Goal: Task Accomplishment & Management: Manage account settings

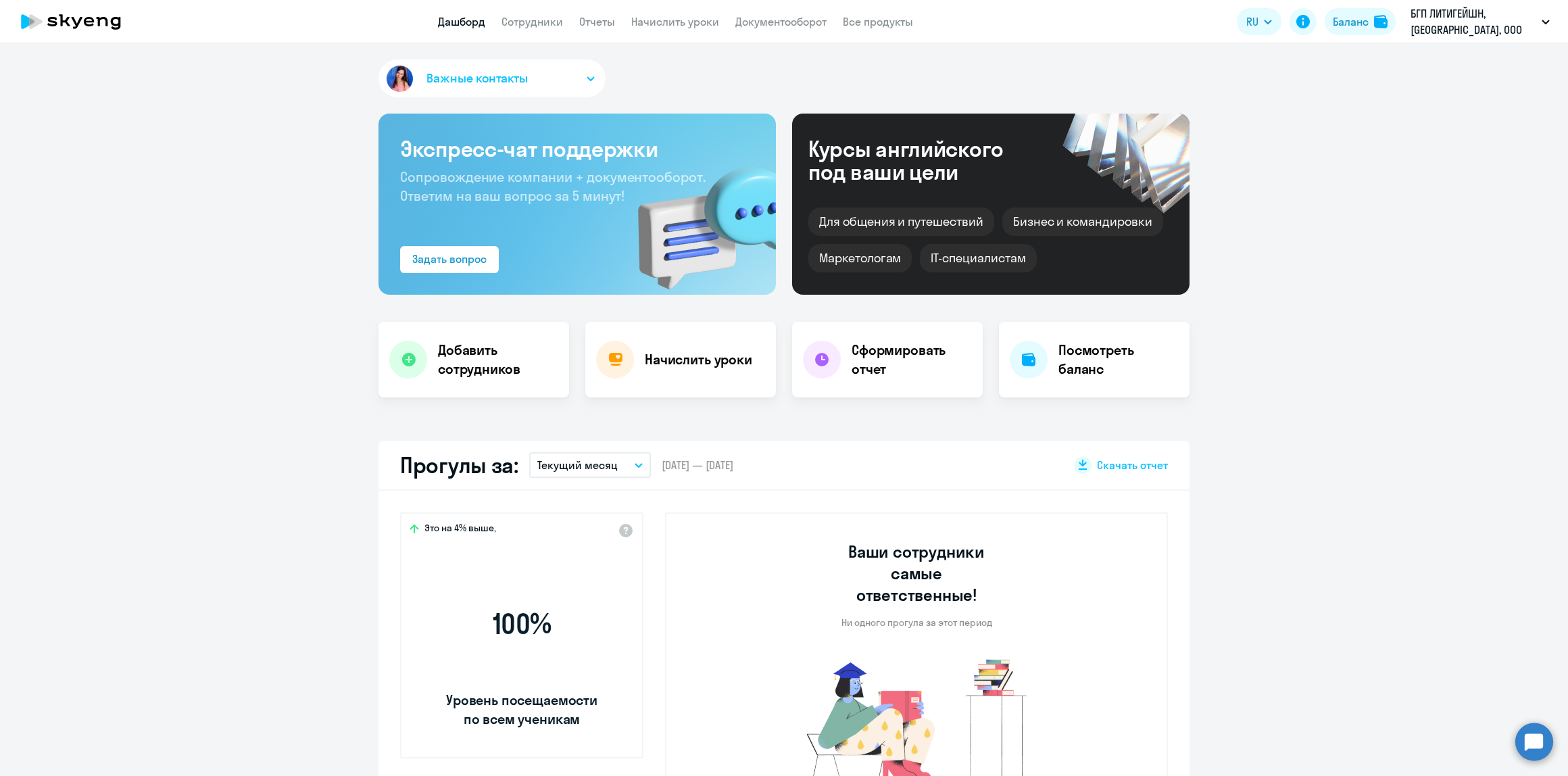
select select "30"
click at [511, 26] on link "Сотрудники" at bounding box center [532, 22] width 61 height 14
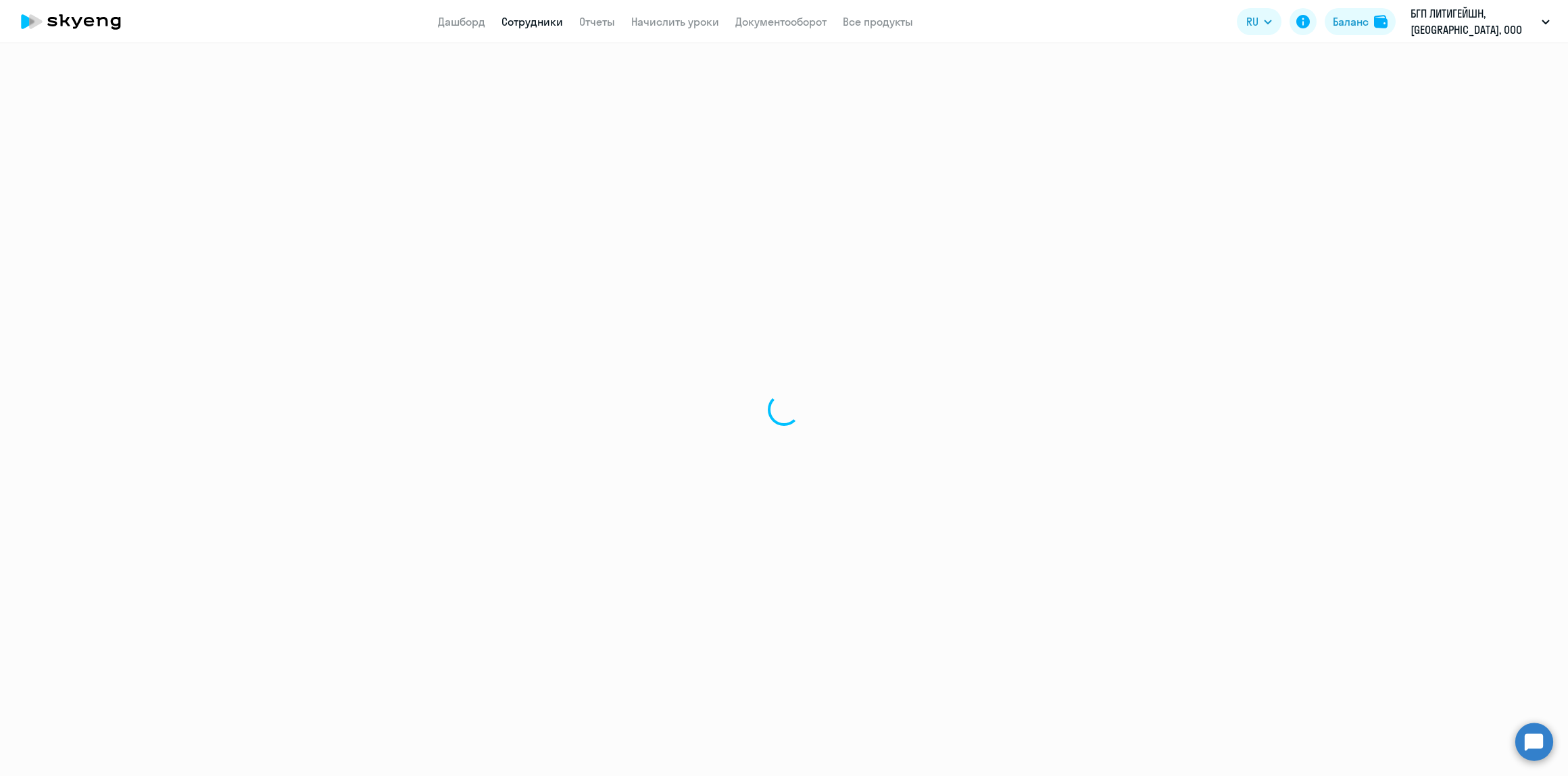
select select "30"
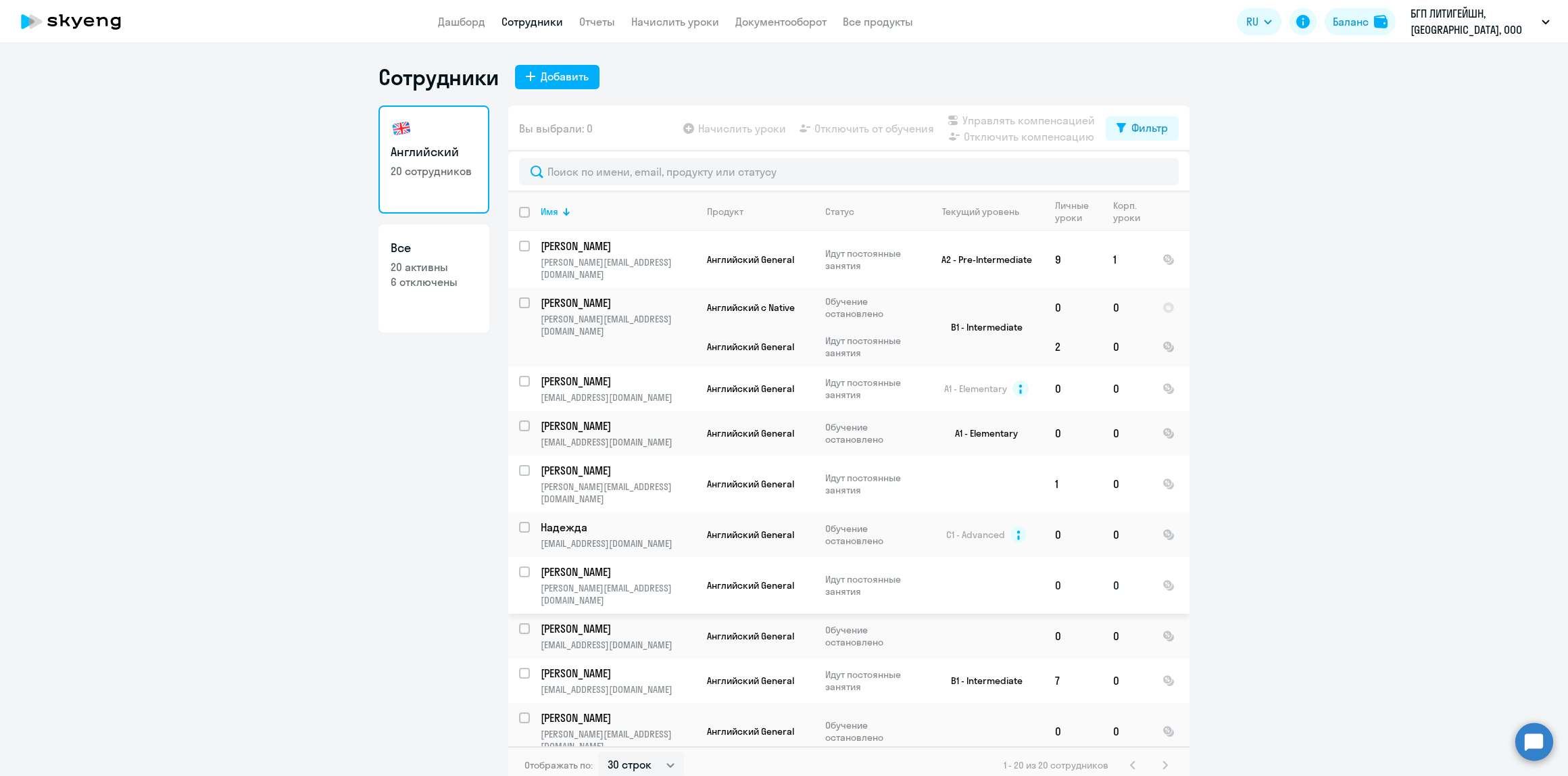
scroll to position [270, 0]
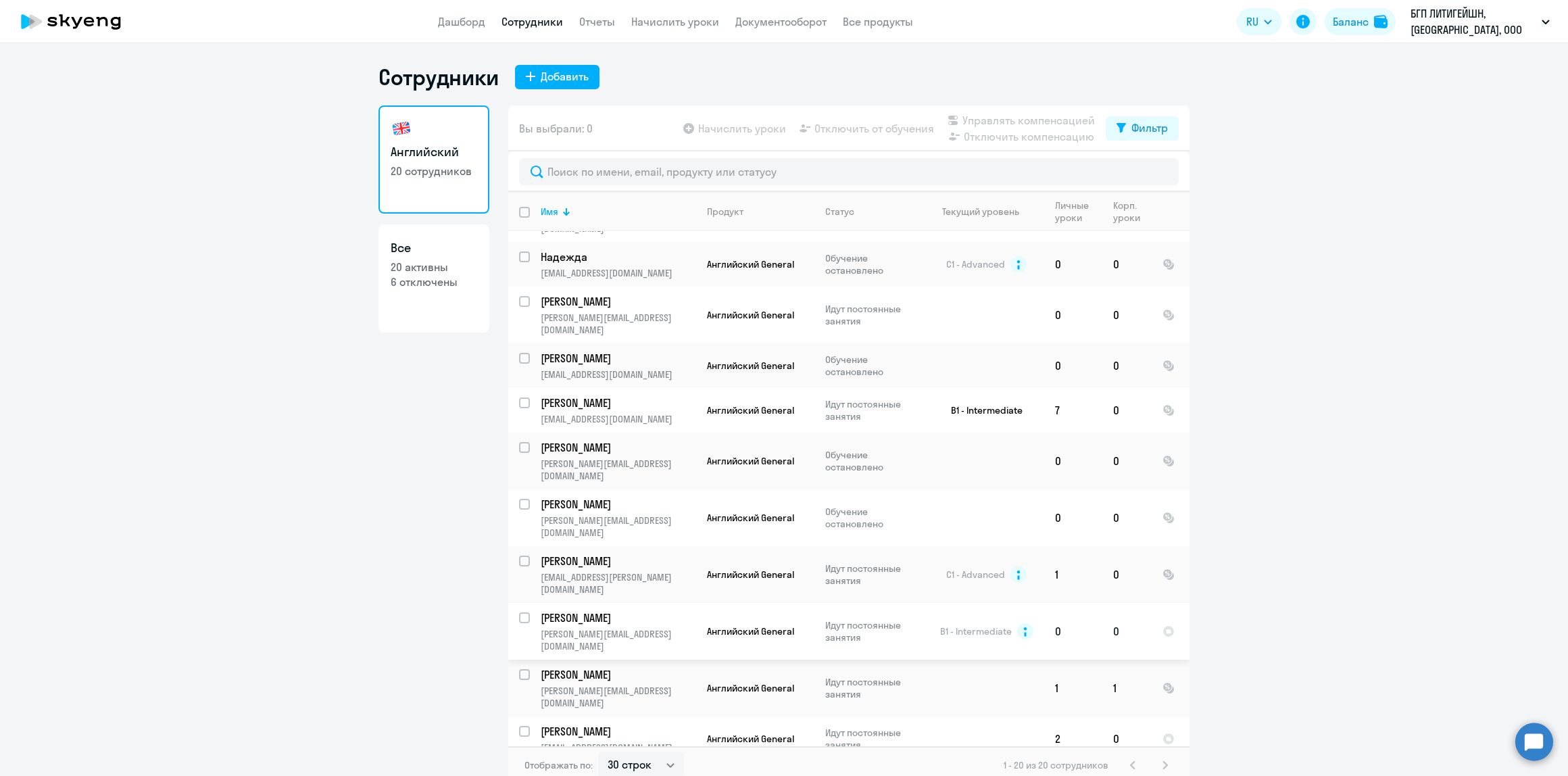
click at [610, 611] on p "[PERSON_NAME]" at bounding box center [617, 617] width 153 height 15
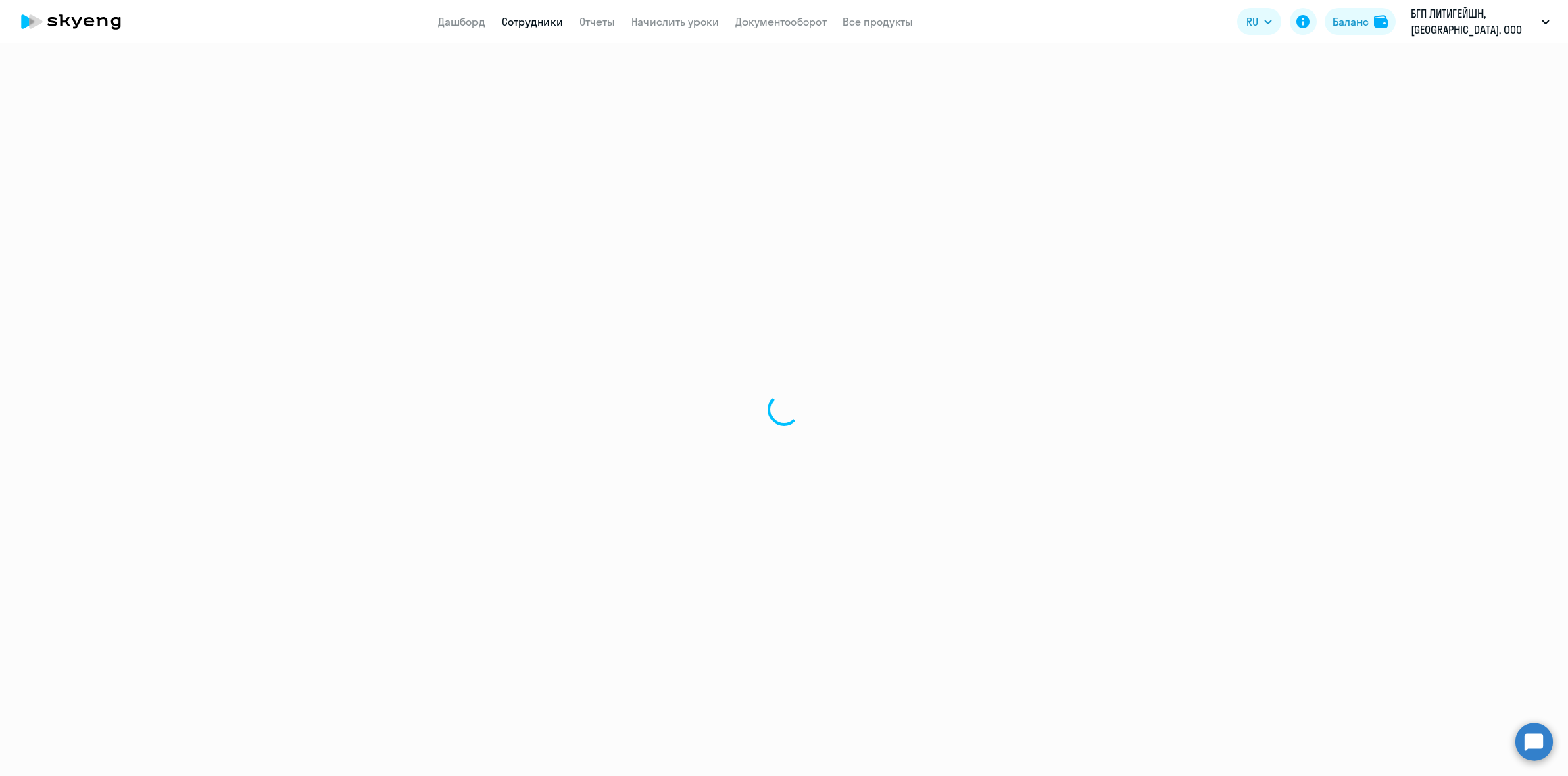
select select "english"
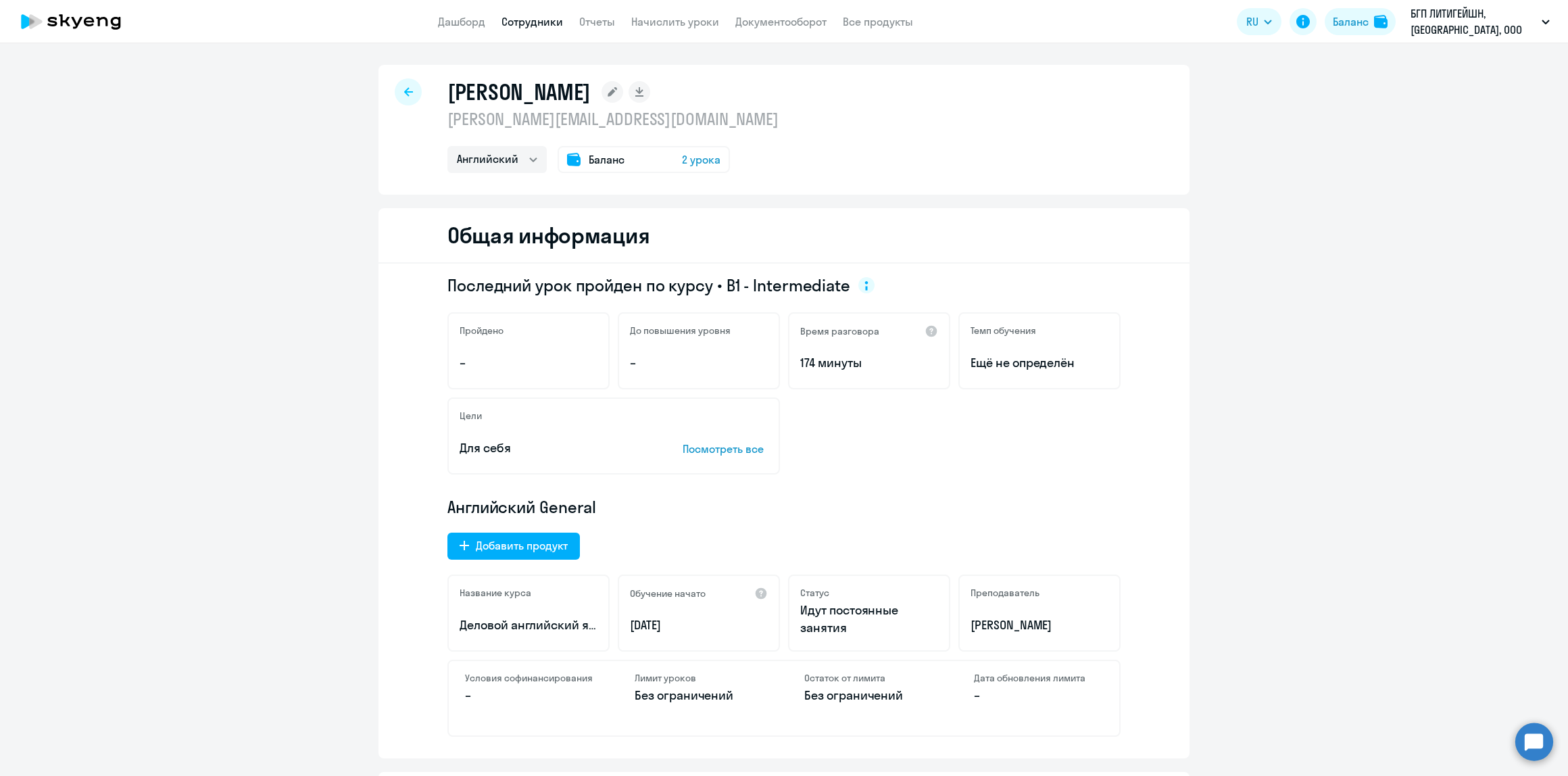
click at [690, 150] on div "Баланс 2 урока" at bounding box center [643, 159] width 172 height 27
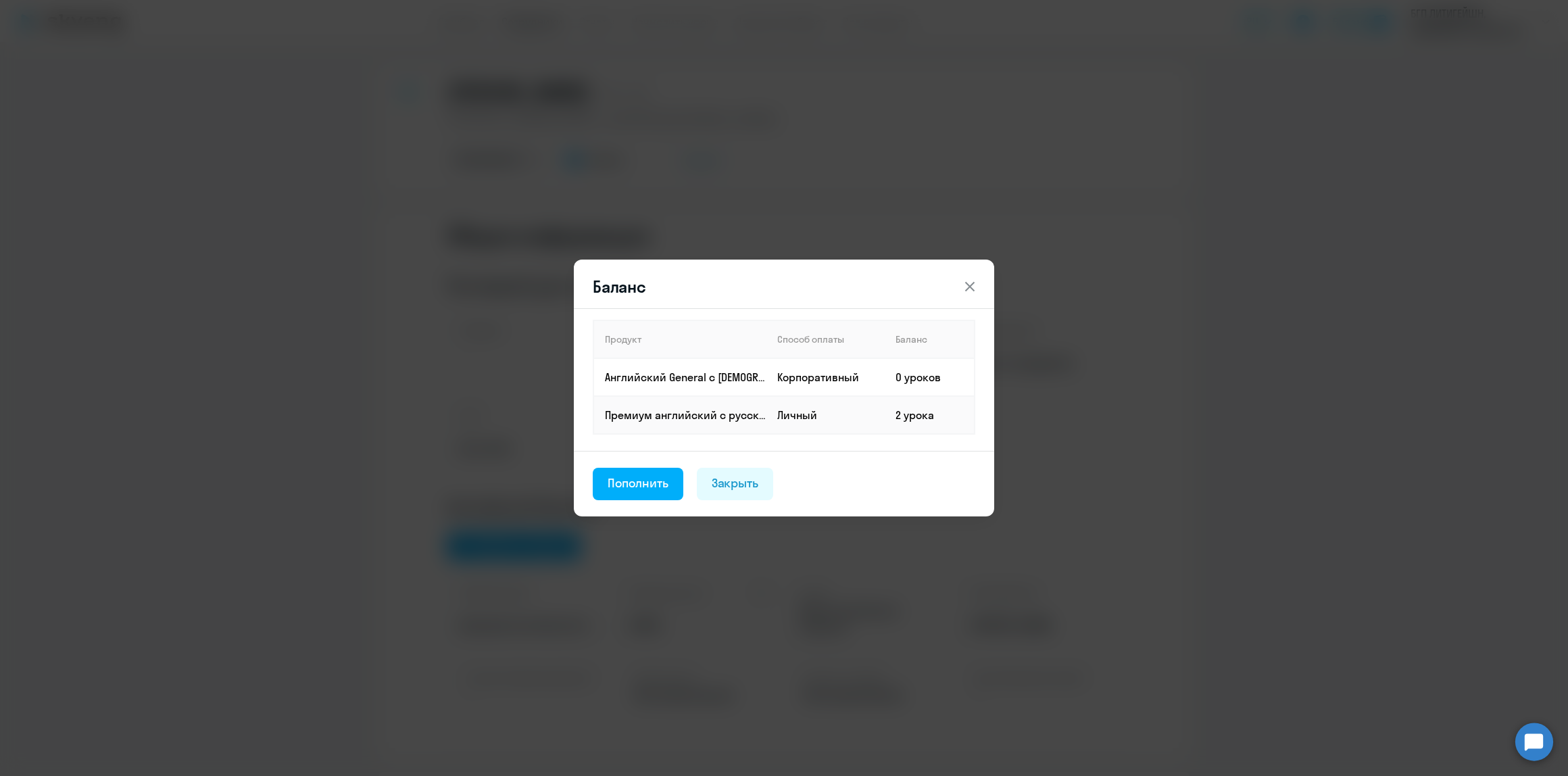
click at [779, 470] on footer "Пополнить Закрыть" at bounding box center [784, 484] width 421 height 66
click at [746, 480] on div "Закрыть" at bounding box center [736, 484] width 47 height 18
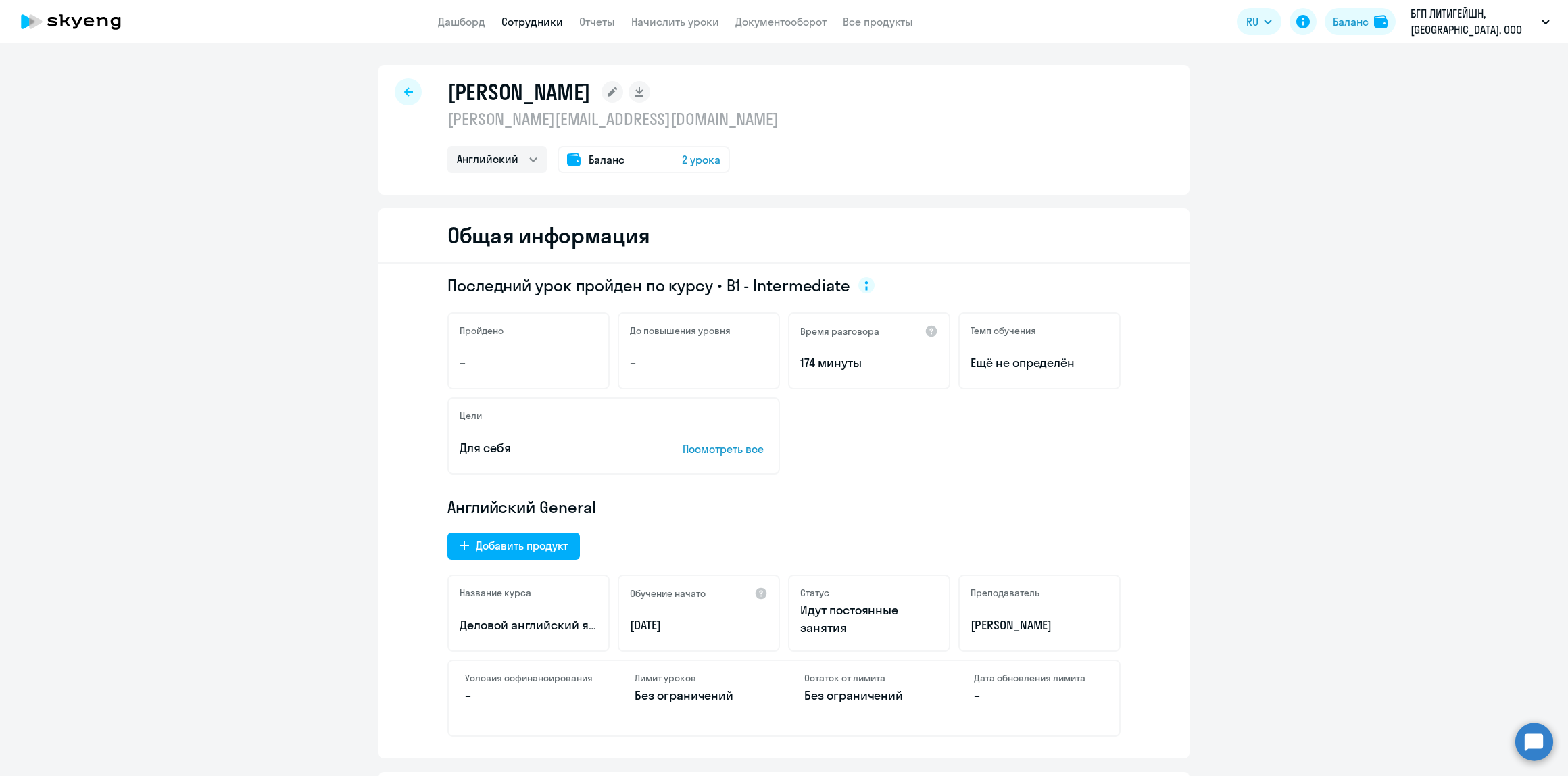
click at [701, 94] on div "[PERSON_NAME]" at bounding box center [613, 92] width 331 height 27
click at [680, 113] on p "[PERSON_NAME][EMAIL_ADDRESS][DOMAIN_NAME]" at bounding box center [613, 119] width 331 height 22
select select "english"
click at [1539, 745] on circle at bounding box center [1535, 742] width 37 height 37
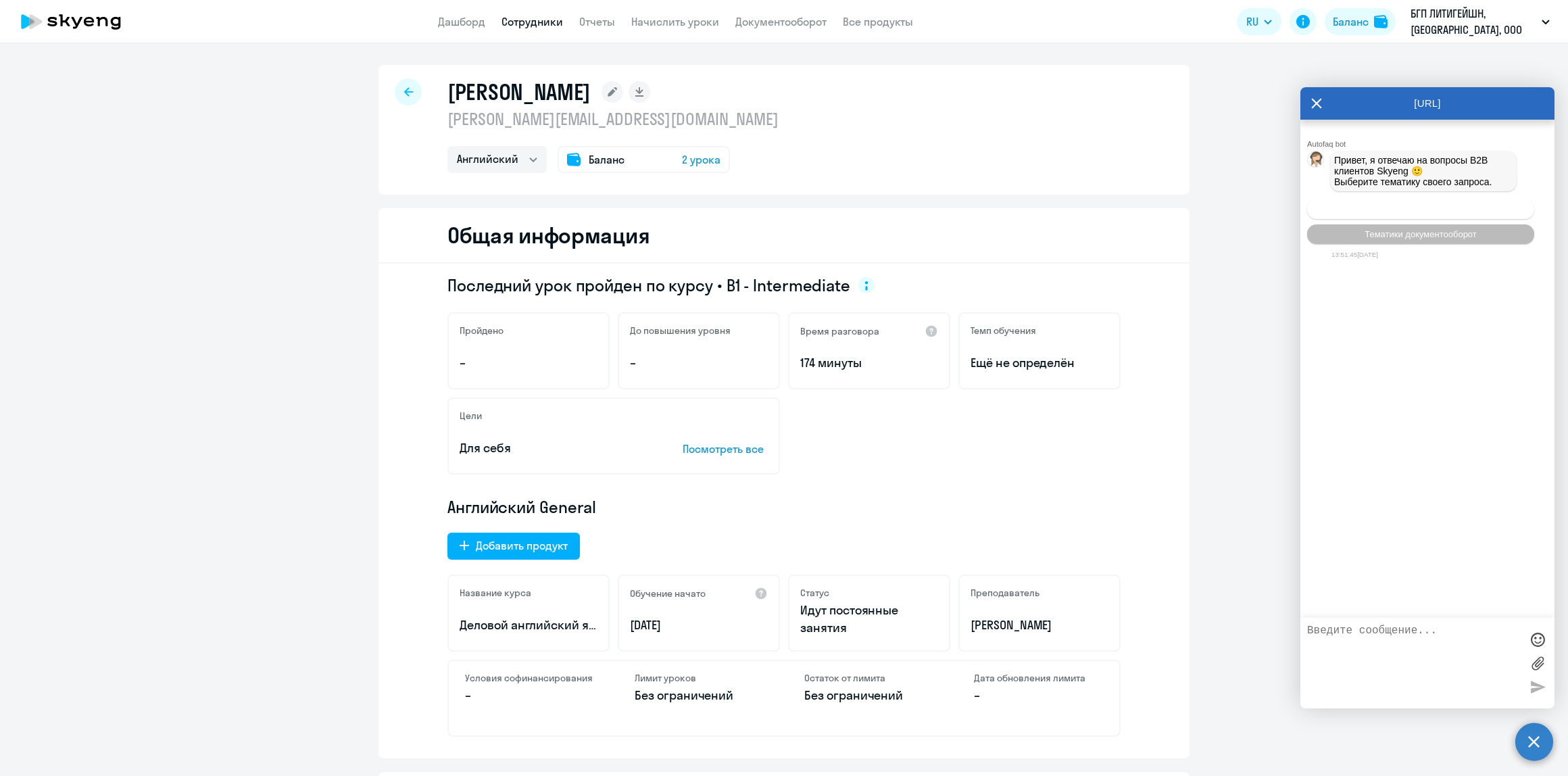
click at [1470, 215] on button "Операционное сопровождение" at bounding box center [1420, 209] width 228 height 20
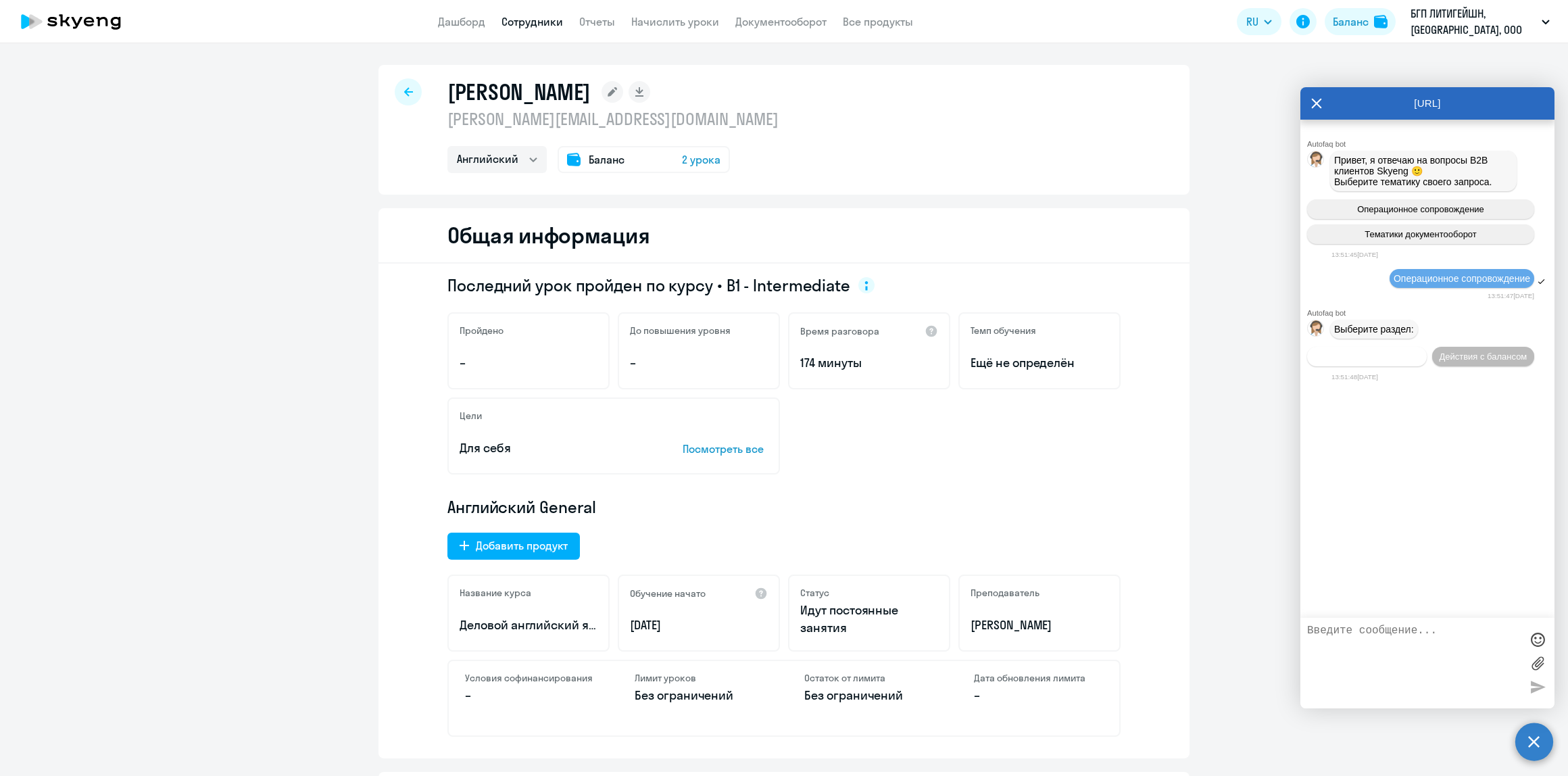
click at [1380, 358] on span "Действия по сотрудникам" at bounding box center [1367, 356] width 104 height 10
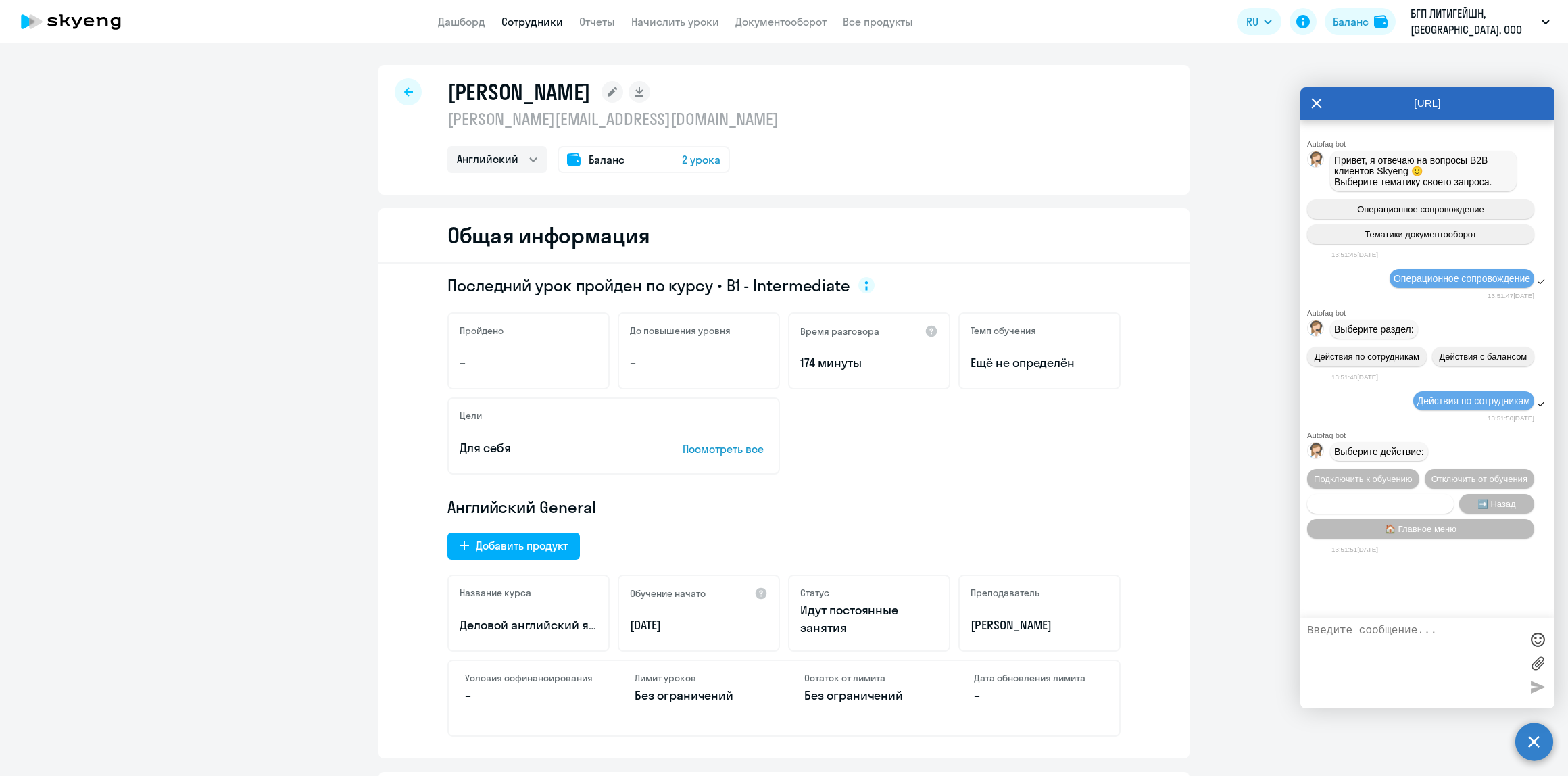
click at [1425, 496] on button "Сотруднику нужна помощь" at bounding box center [1380, 504] width 147 height 20
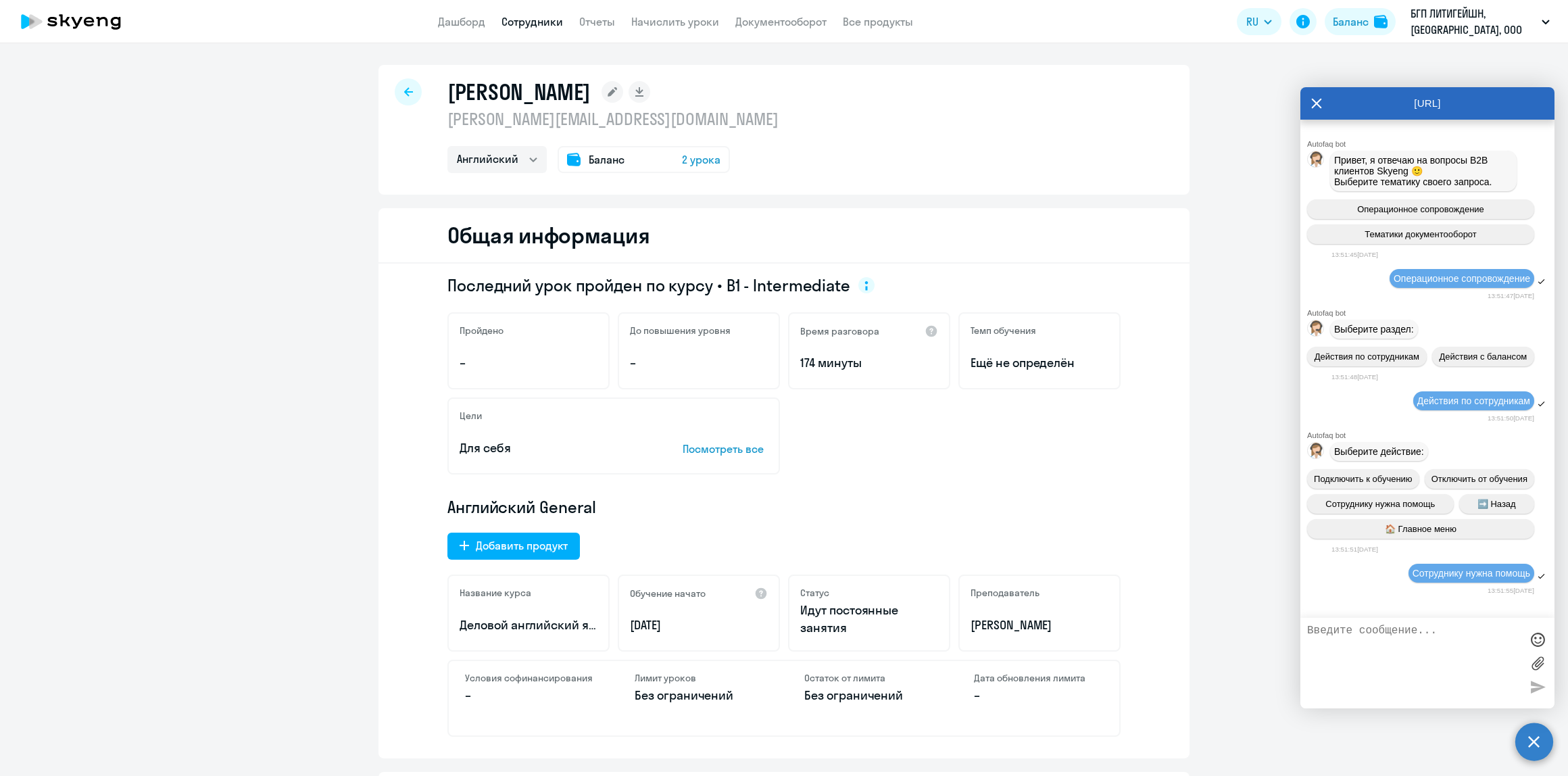
scroll to position [446, 0]
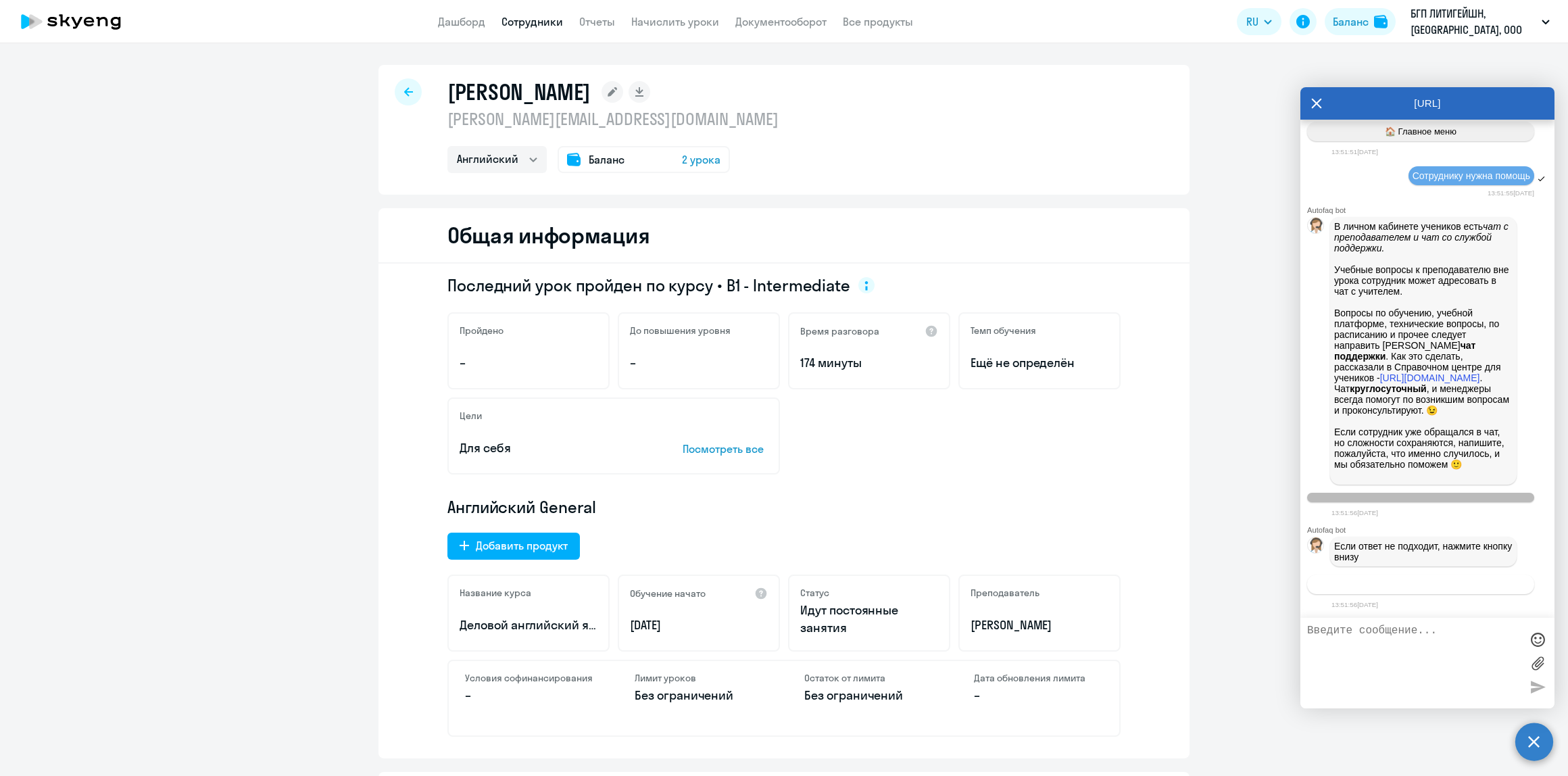
click at [1391, 576] on button "Связаться с менеджером" at bounding box center [1420, 584] width 228 height 20
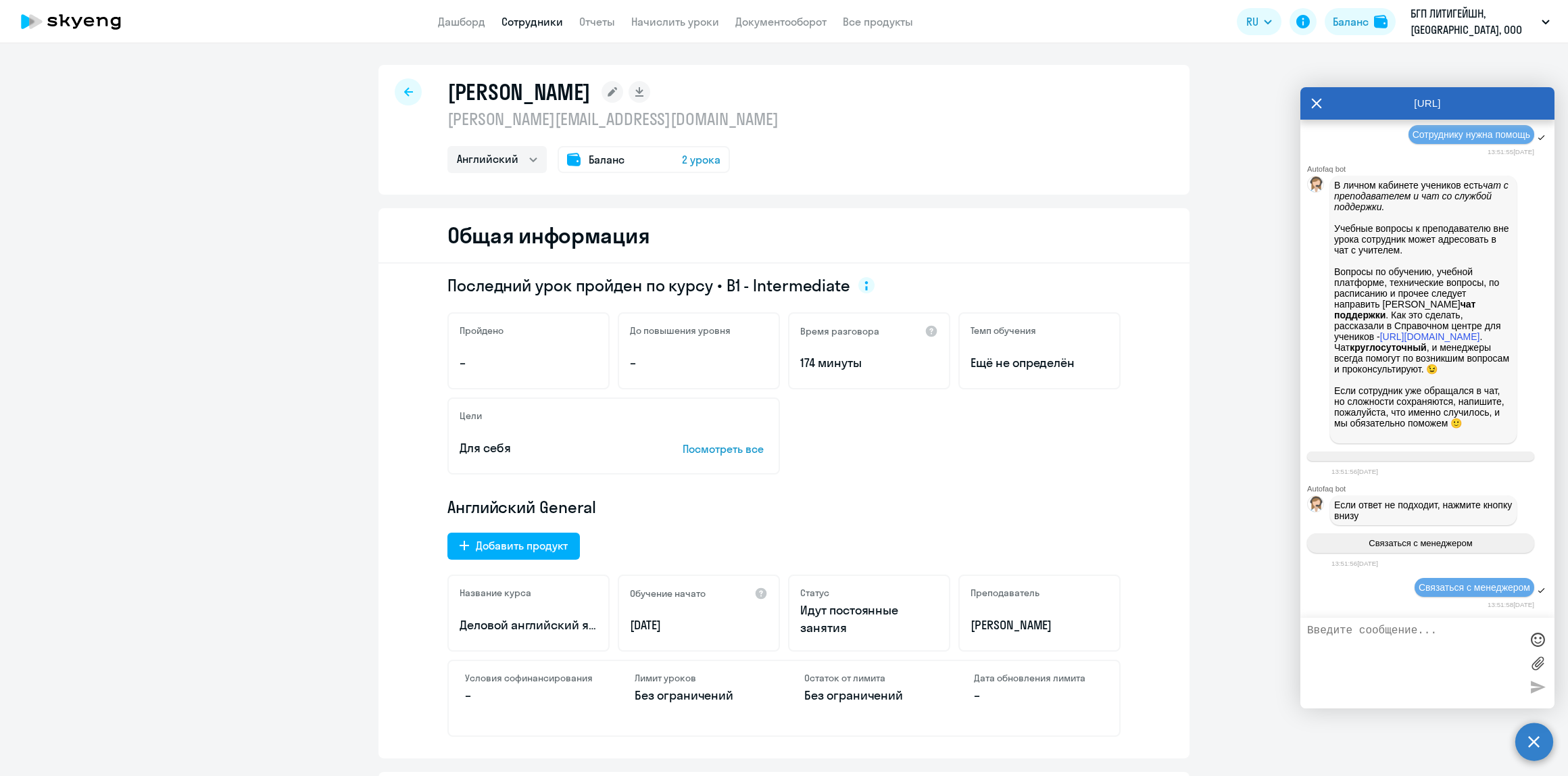
click at [1399, 665] on textarea at bounding box center [1413, 663] width 214 height 77
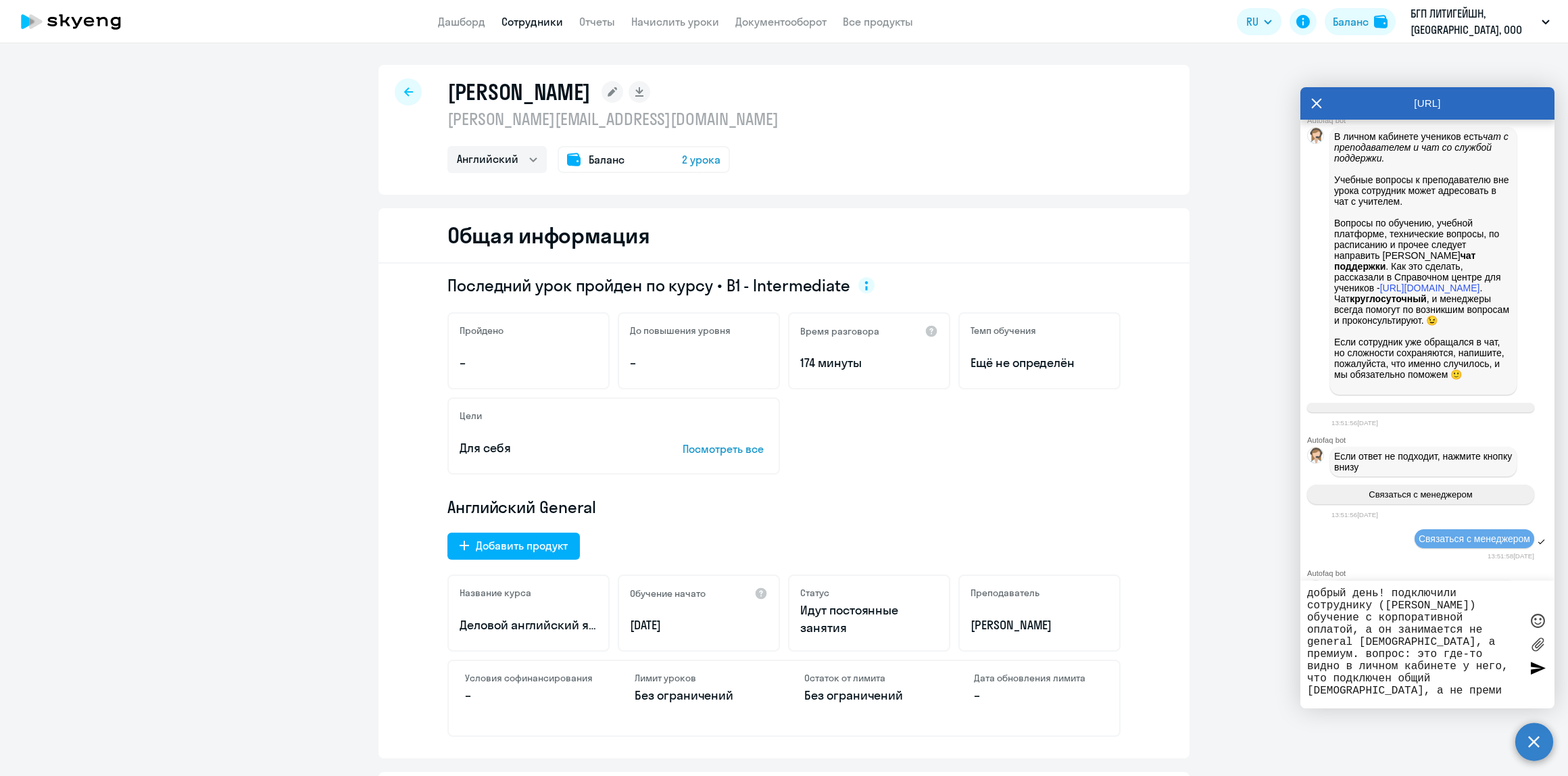
scroll to position [597, 0]
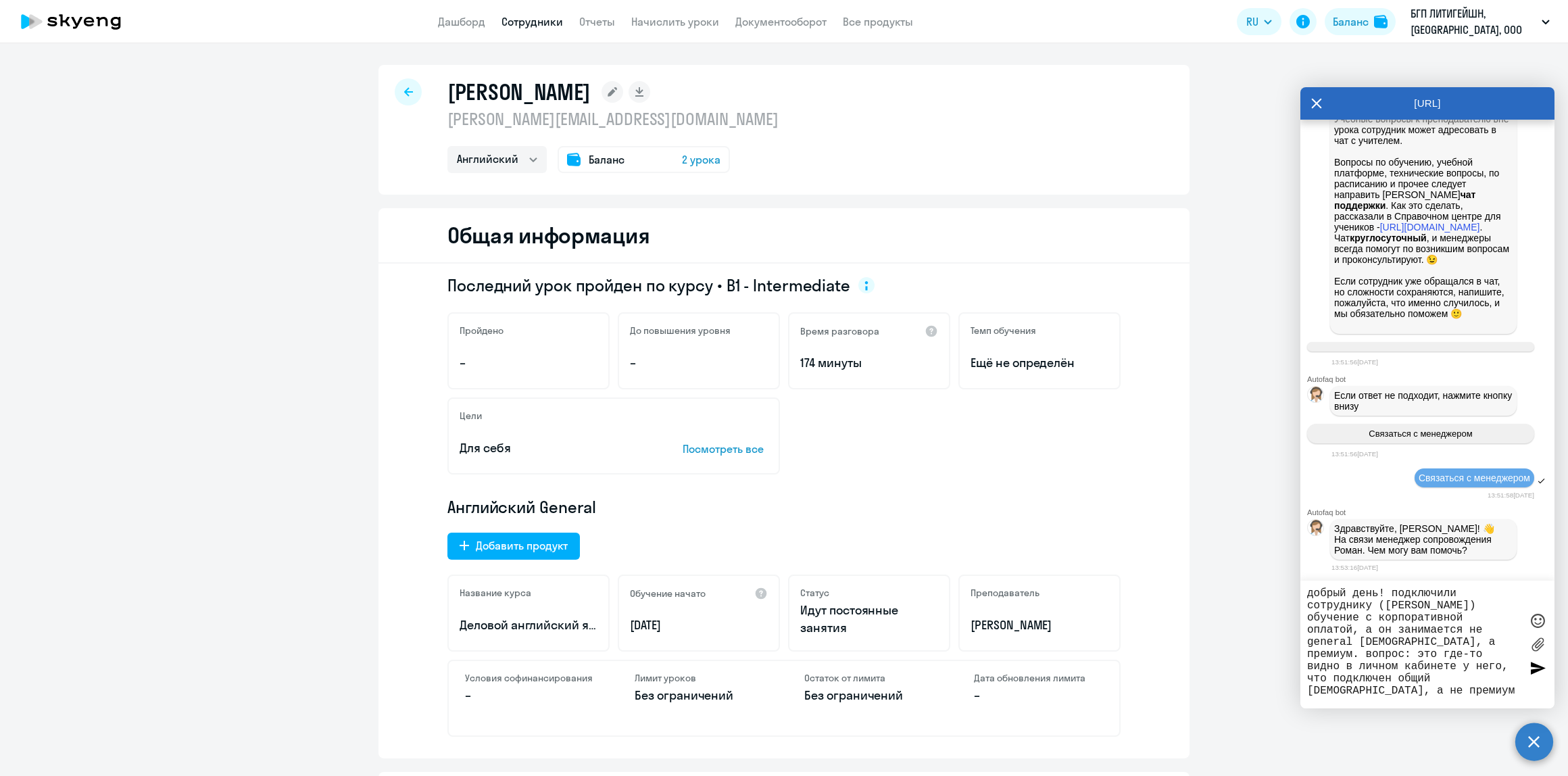
type textarea "добрый день! подключили сотруднику ([PERSON_NAME]) обучение с корпоративной опл…"
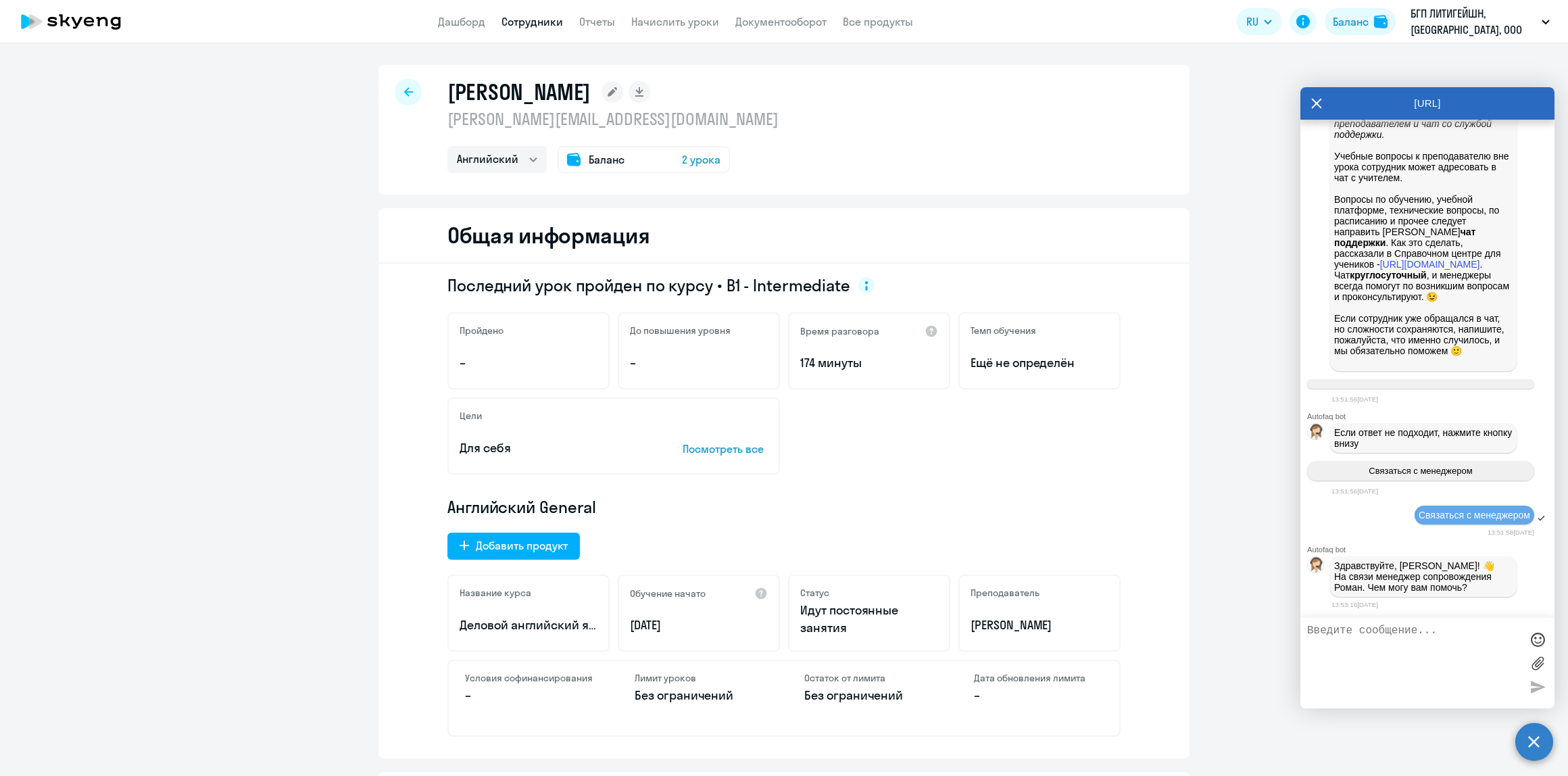
scroll to position [661, 0]
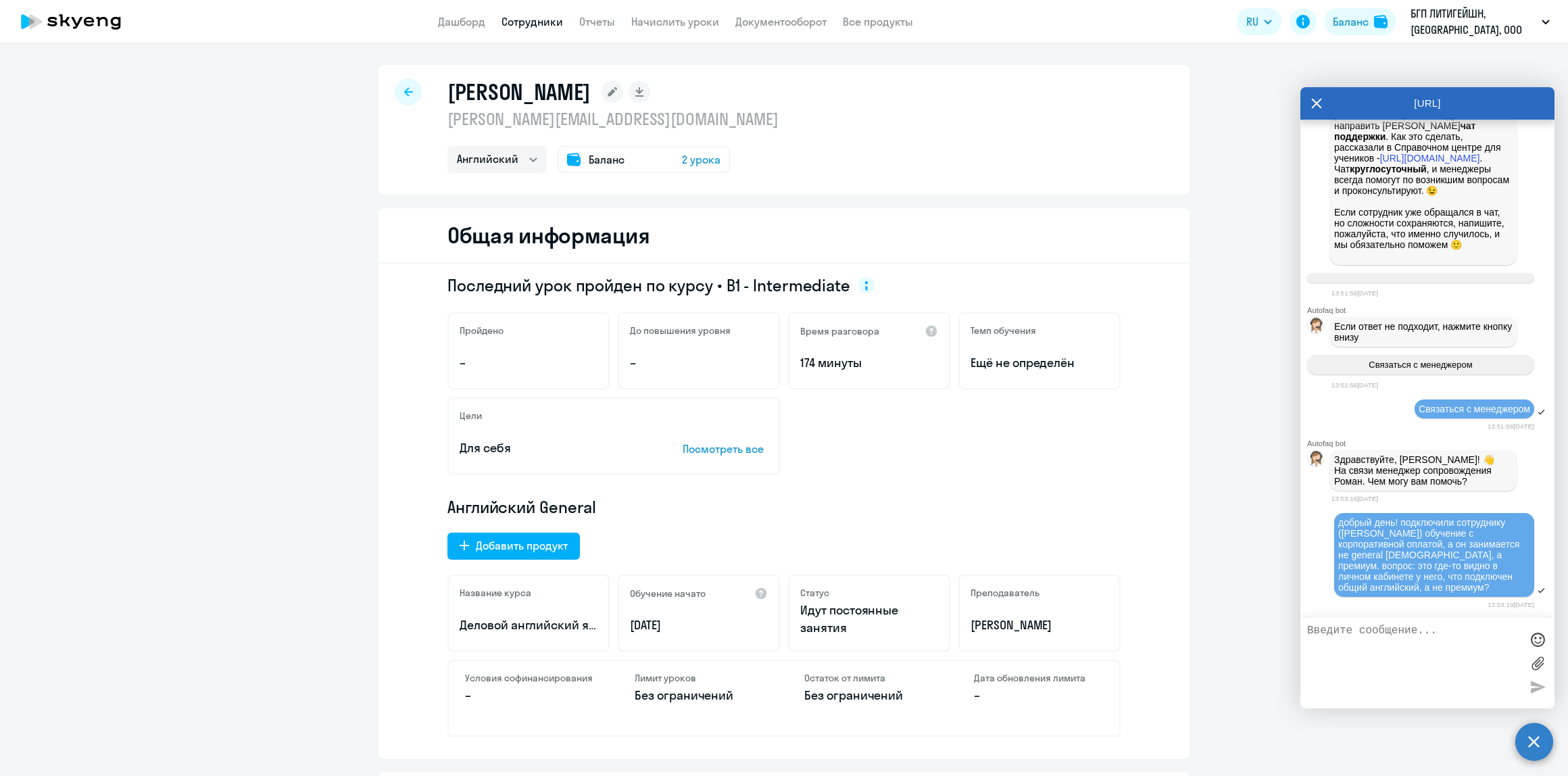
click at [682, 160] on span "2 урока" at bounding box center [700, 160] width 38 height 16
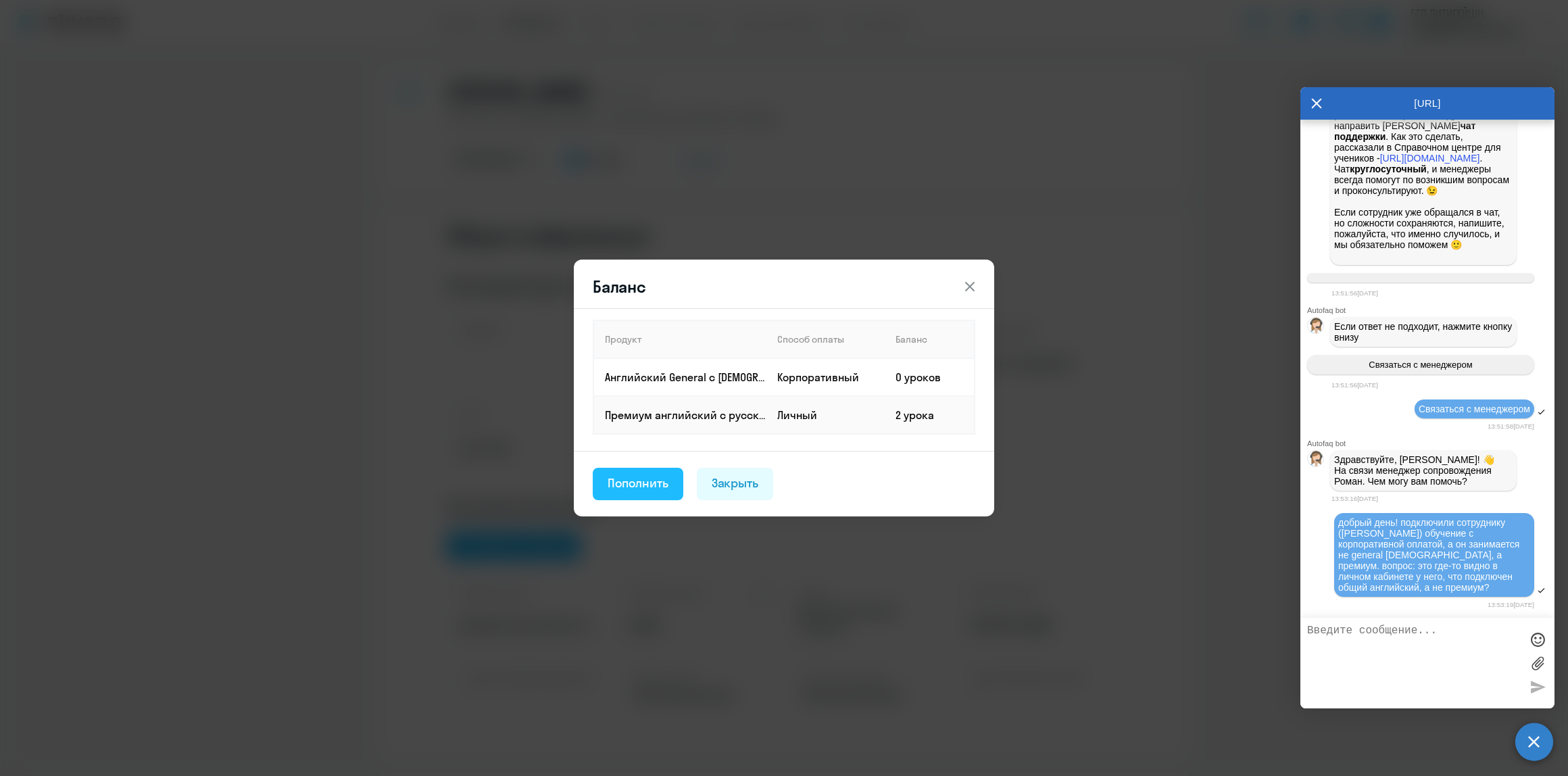
click at [645, 486] on div "Пополнить" at bounding box center [638, 484] width 61 height 18
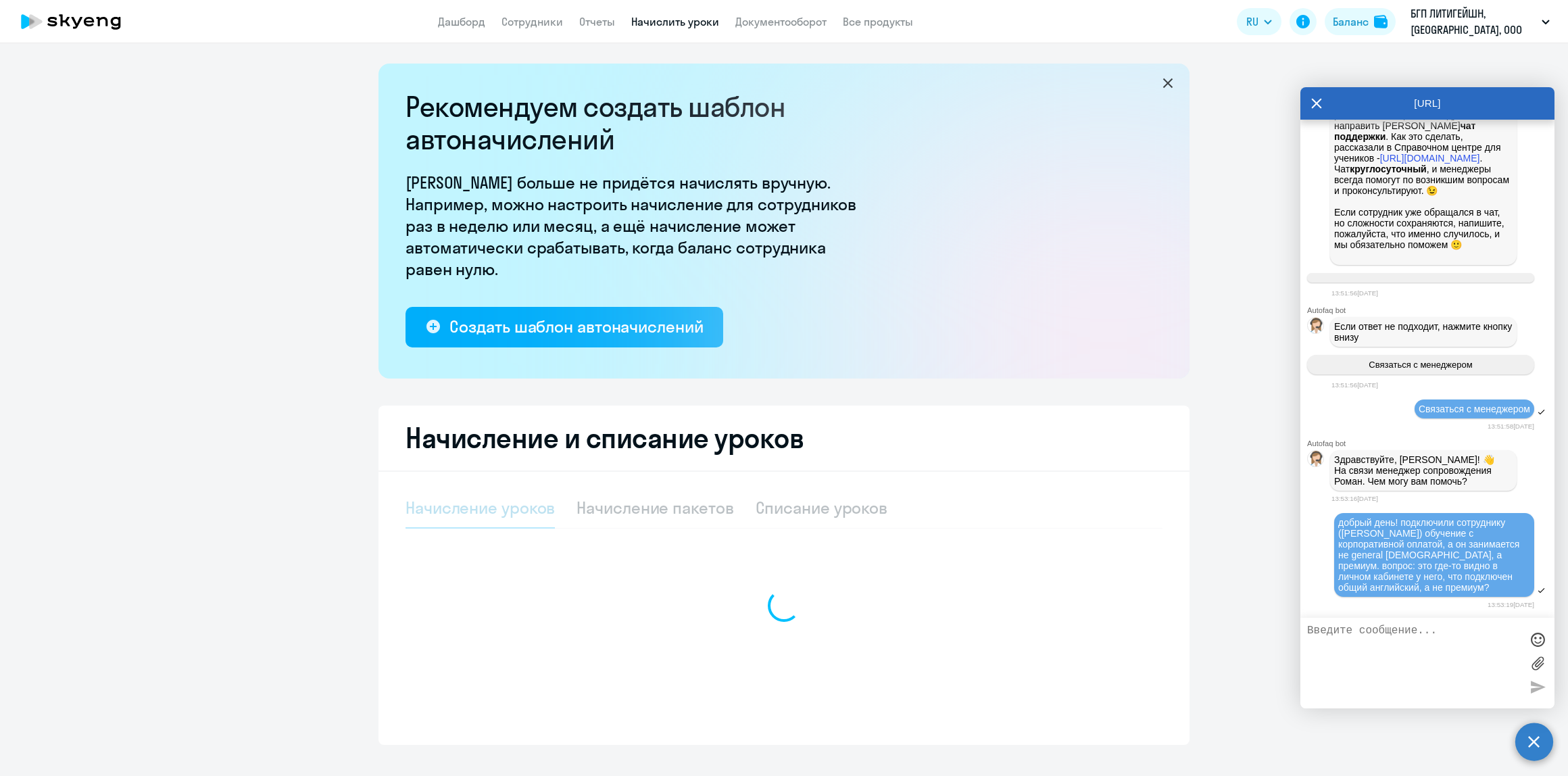
select select "10"
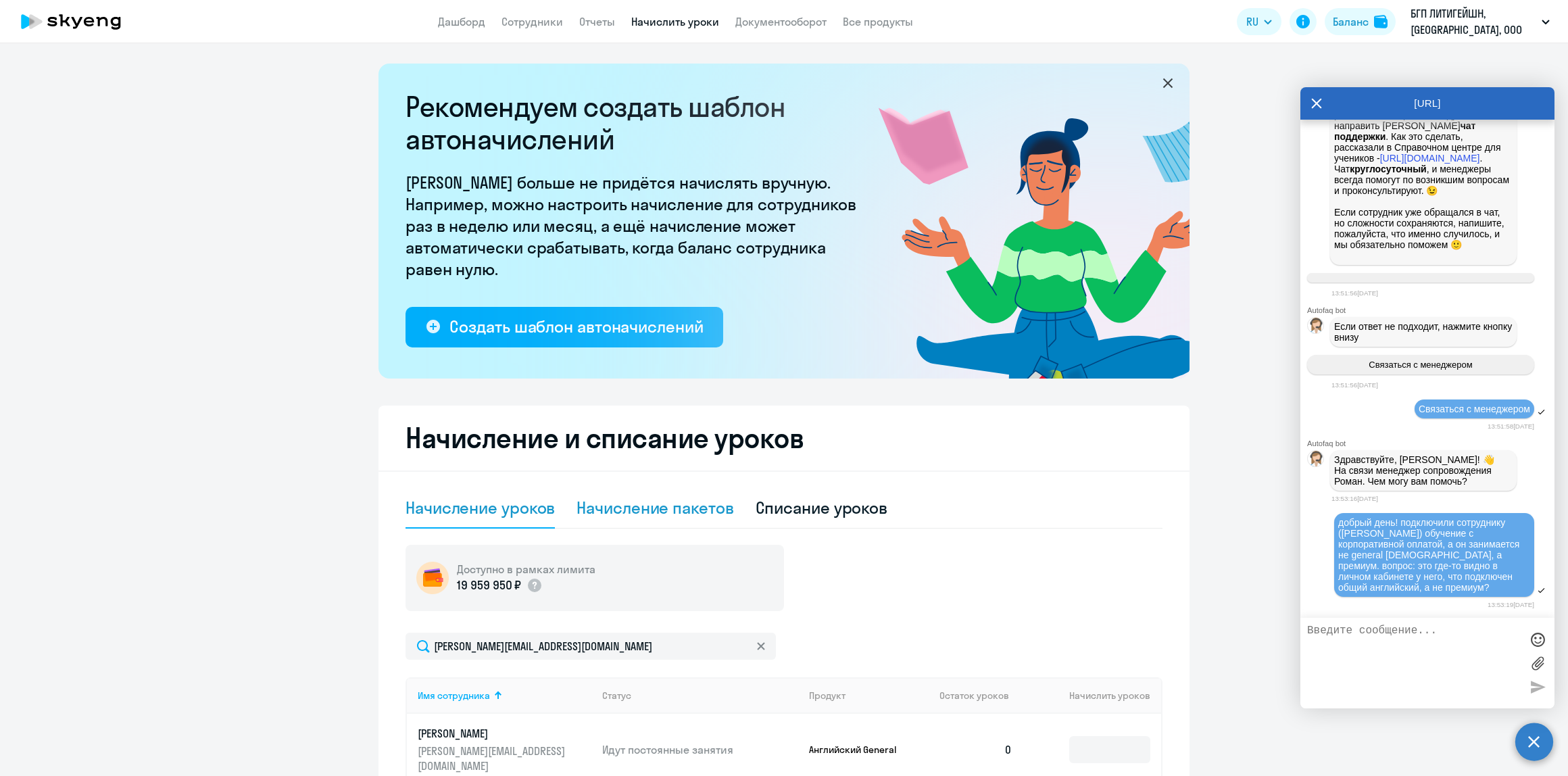
click at [643, 505] on div "Начисление пакетов" at bounding box center [654, 507] width 157 height 22
select select "10"
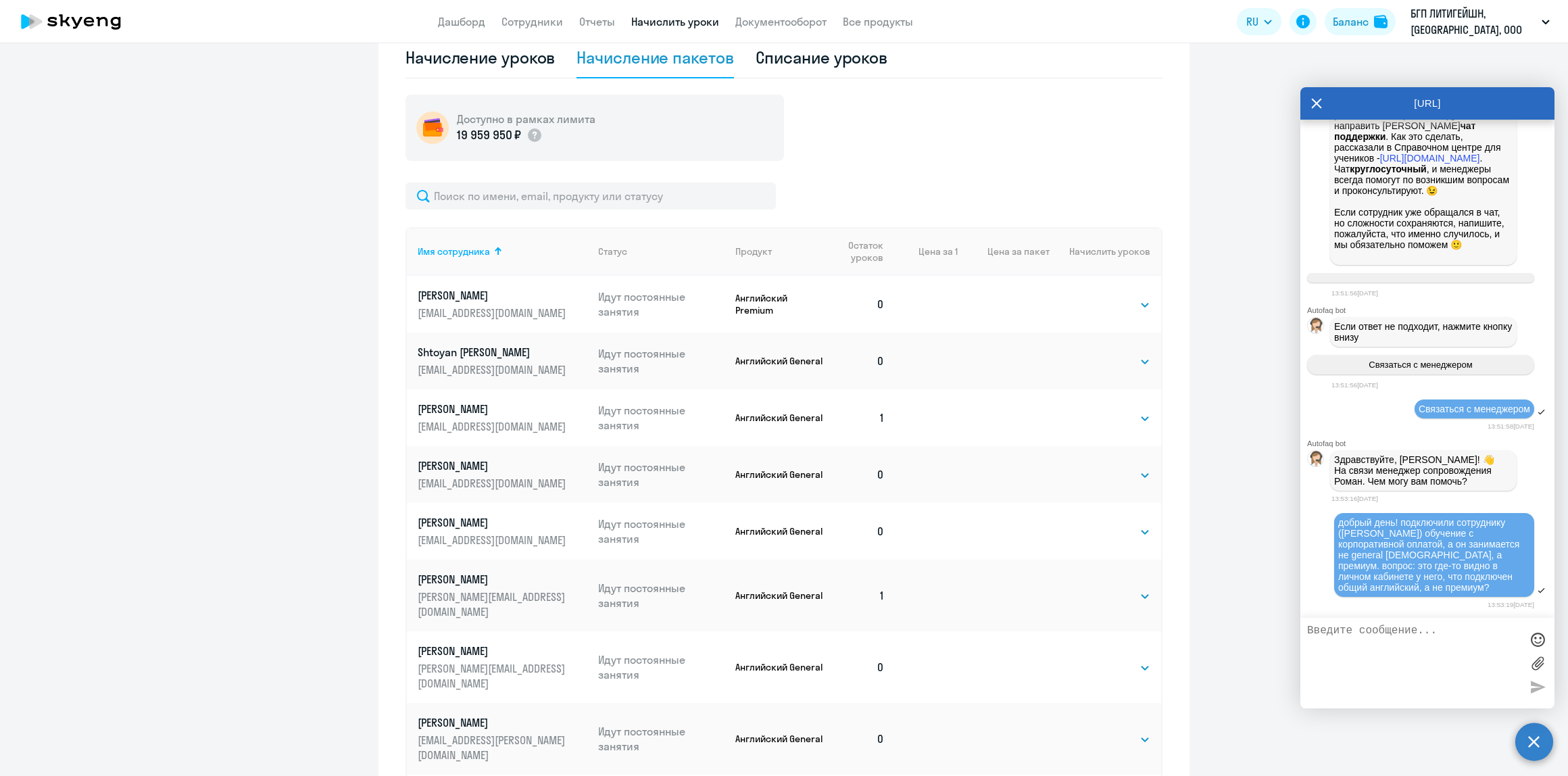
scroll to position [630, 0]
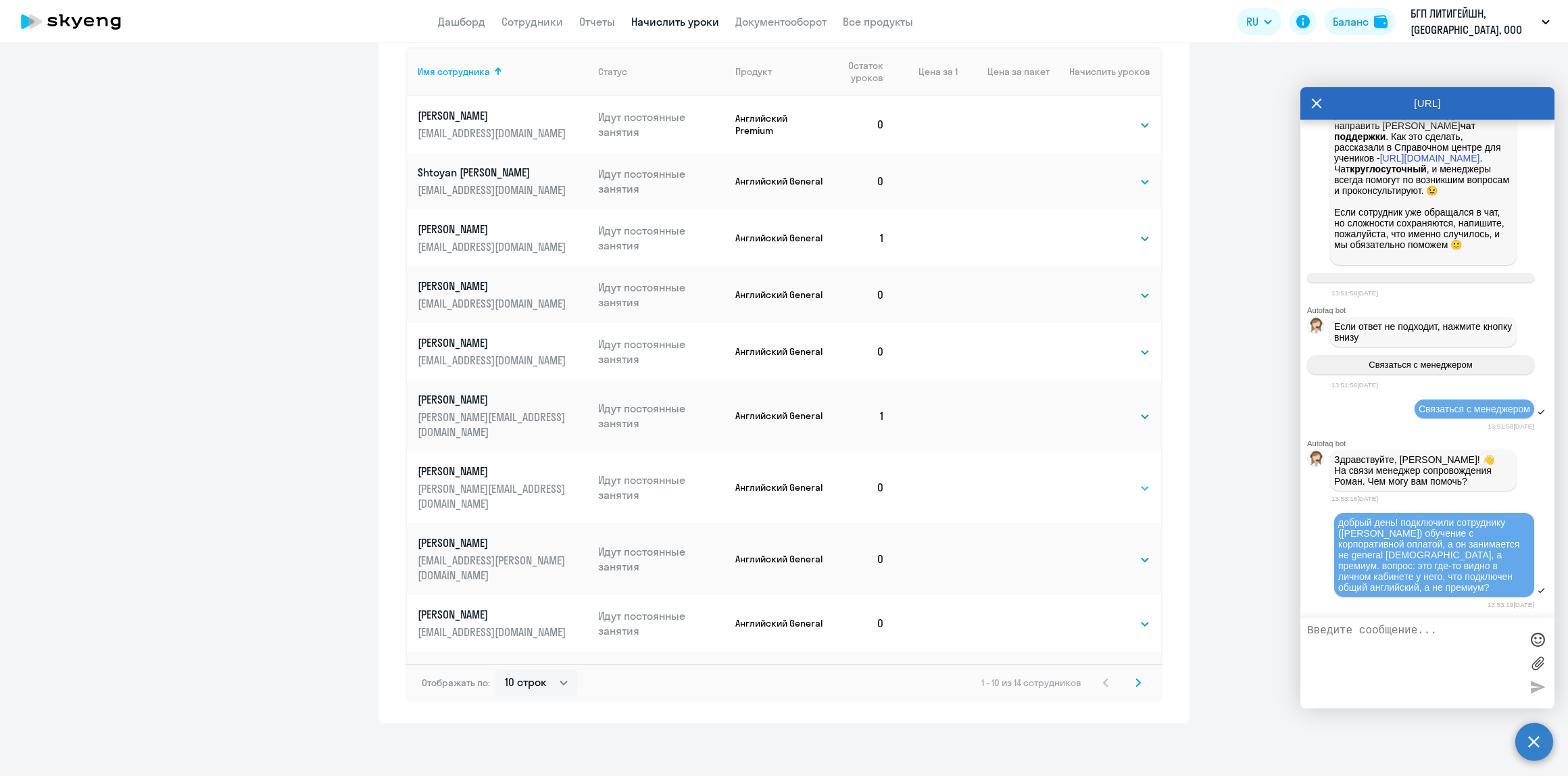
click at [1127, 480] on select "Выбрать 4 8 16 32 64" at bounding box center [1123, 487] width 55 height 16
click at [1242, 514] on ng-component "Рекомендуем создать шаблон автоначислений Уроки больше не придётся начислять вр…" at bounding box center [784, 78] width 1568 height 1289
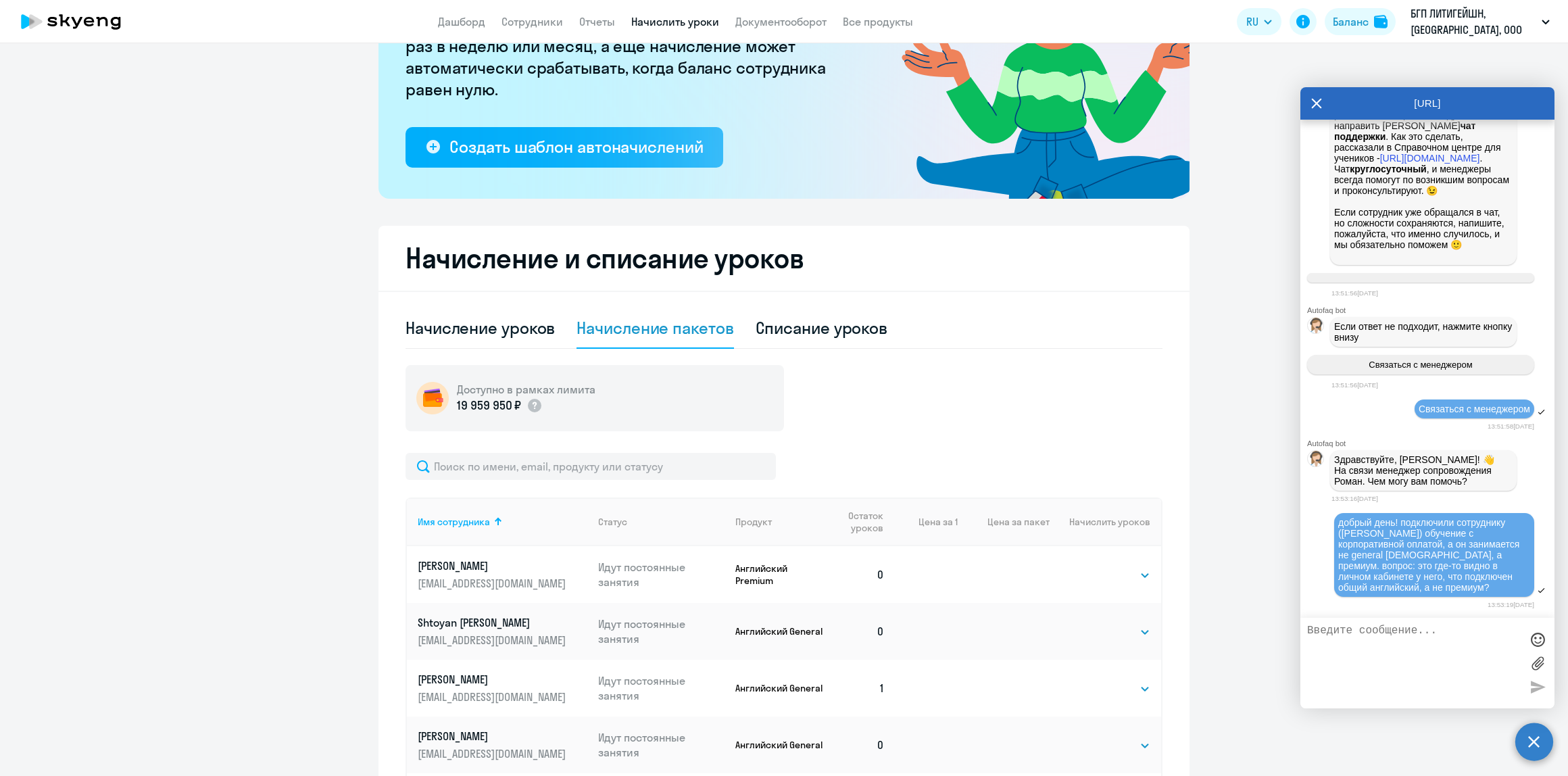
scroll to position [0, 0]
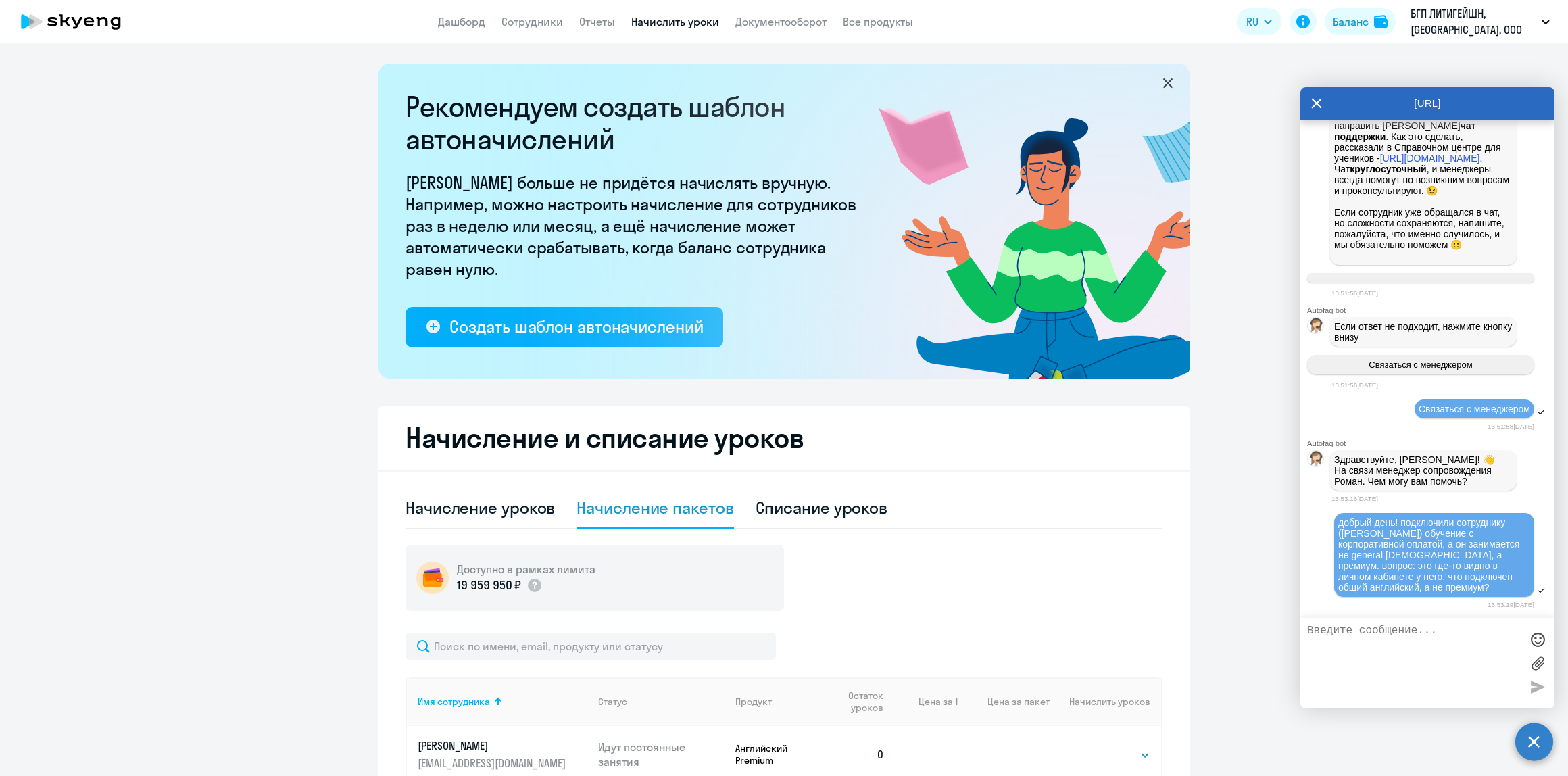
click at [522, 430] on h2 "Начисление и списание уроков" at bounding box center [784, 437] width 757 height 32
click at [642, 22] on link "Начислить уроки" at bounding box center [675, 22] width 88 height 14
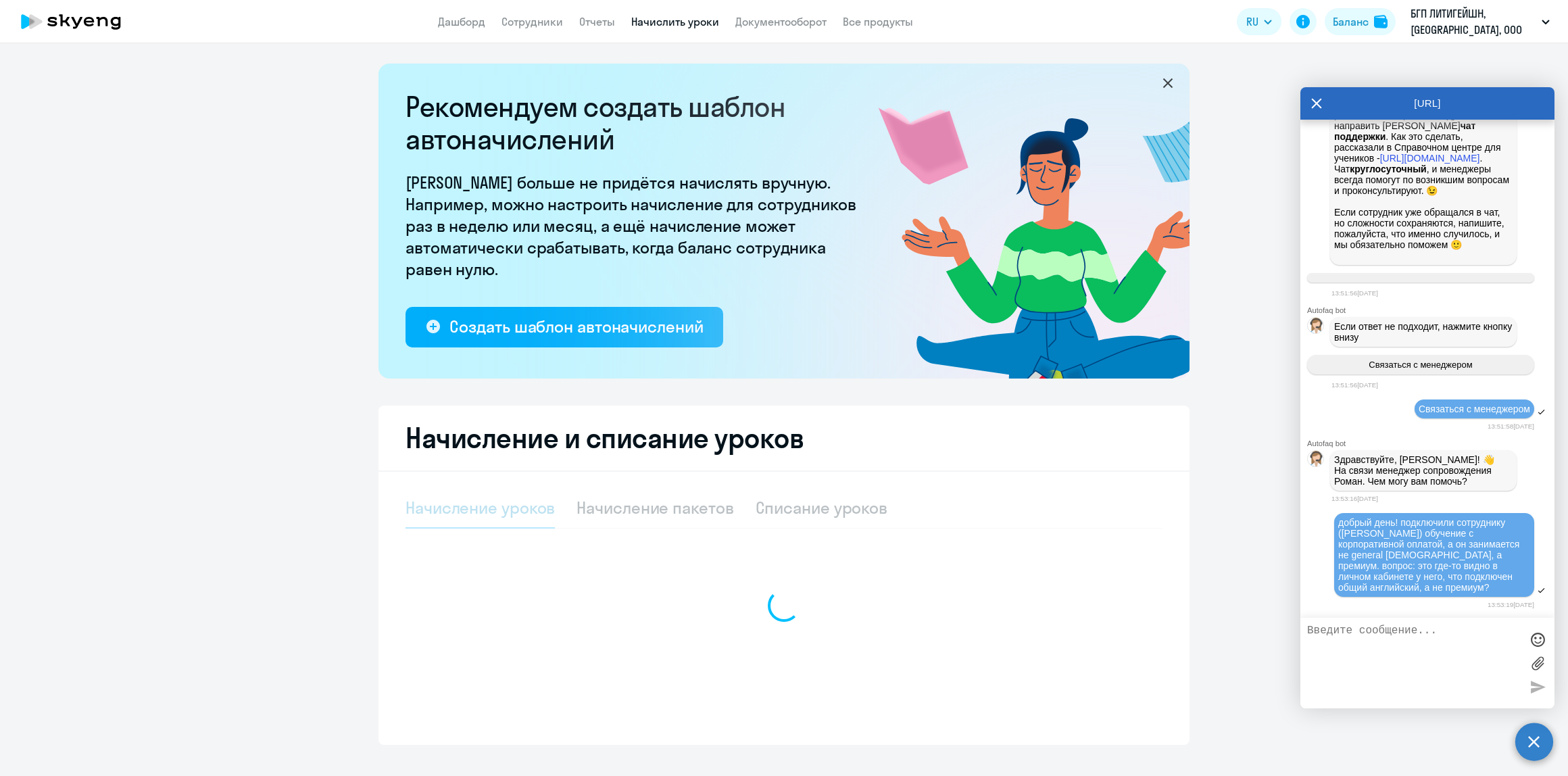
select select "10"
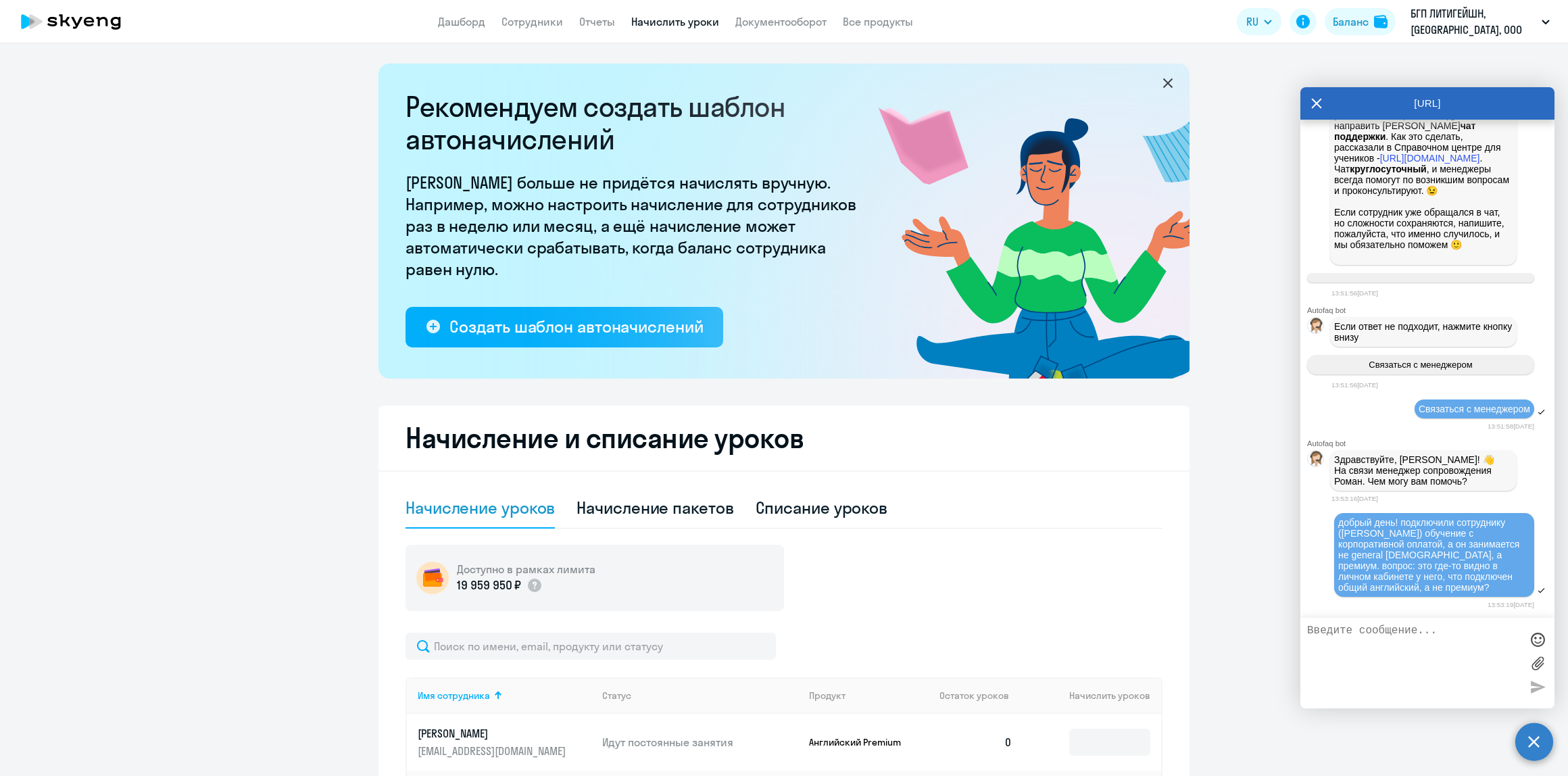
click at [1417, 641] on textarea at bounding box center [1413, 663] width 214 height 77
click at [561, 19] on link "Сотрудники" at bounding box center [532, 22] width 61 height 14
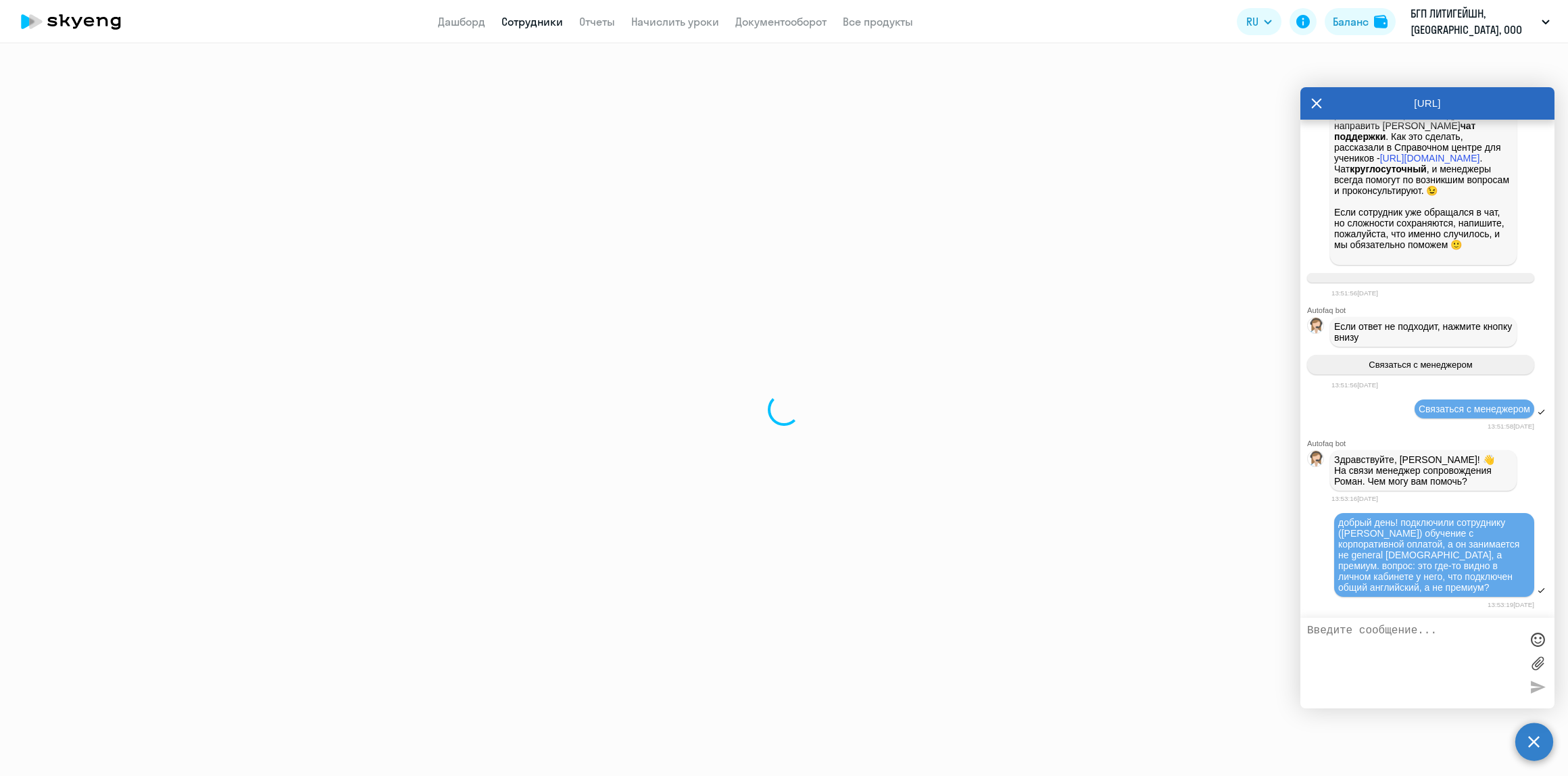
select select "30"
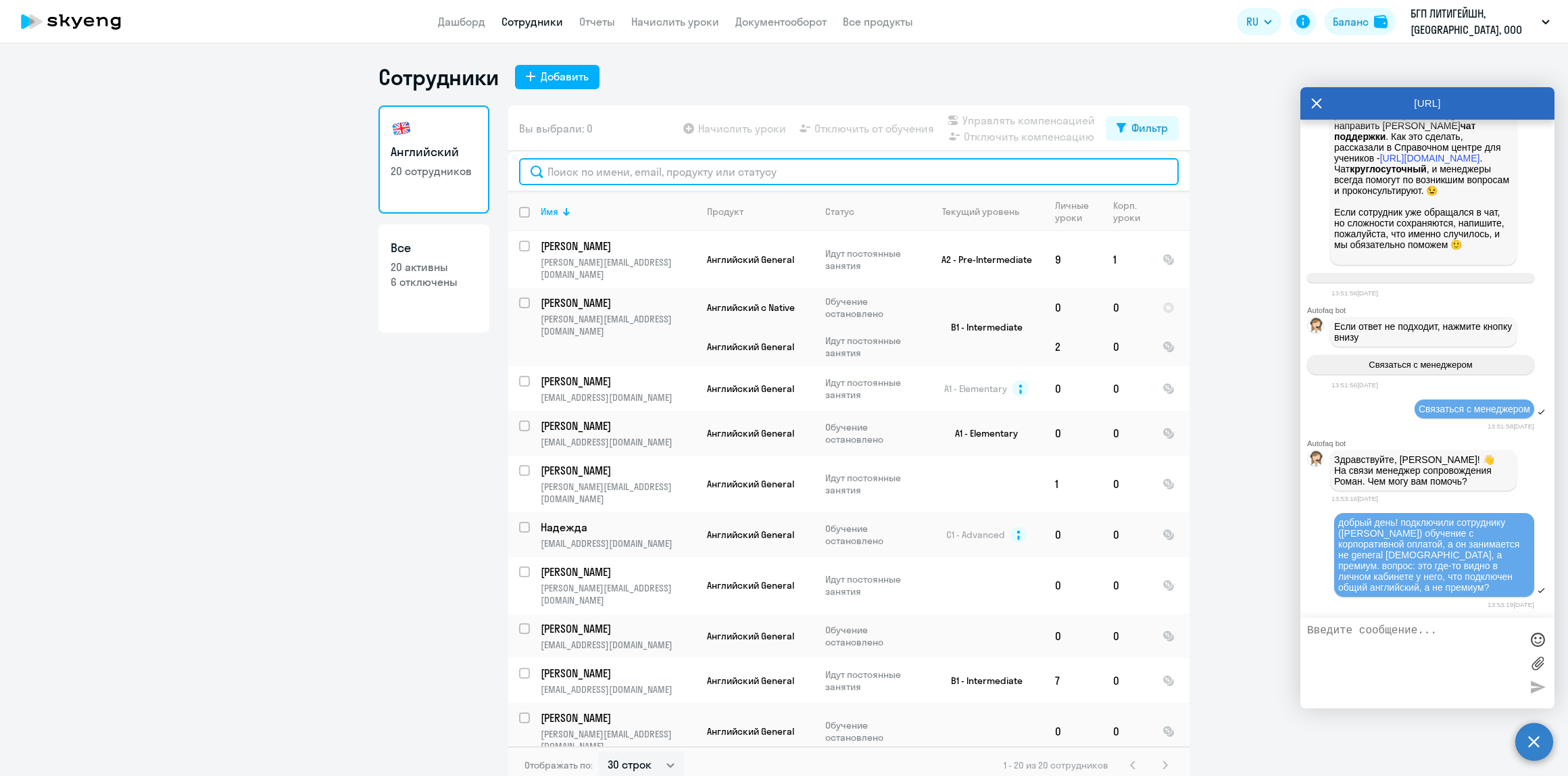
click at [630, 166] on input "text" at bounding box center [849, 171] width 660 height 27
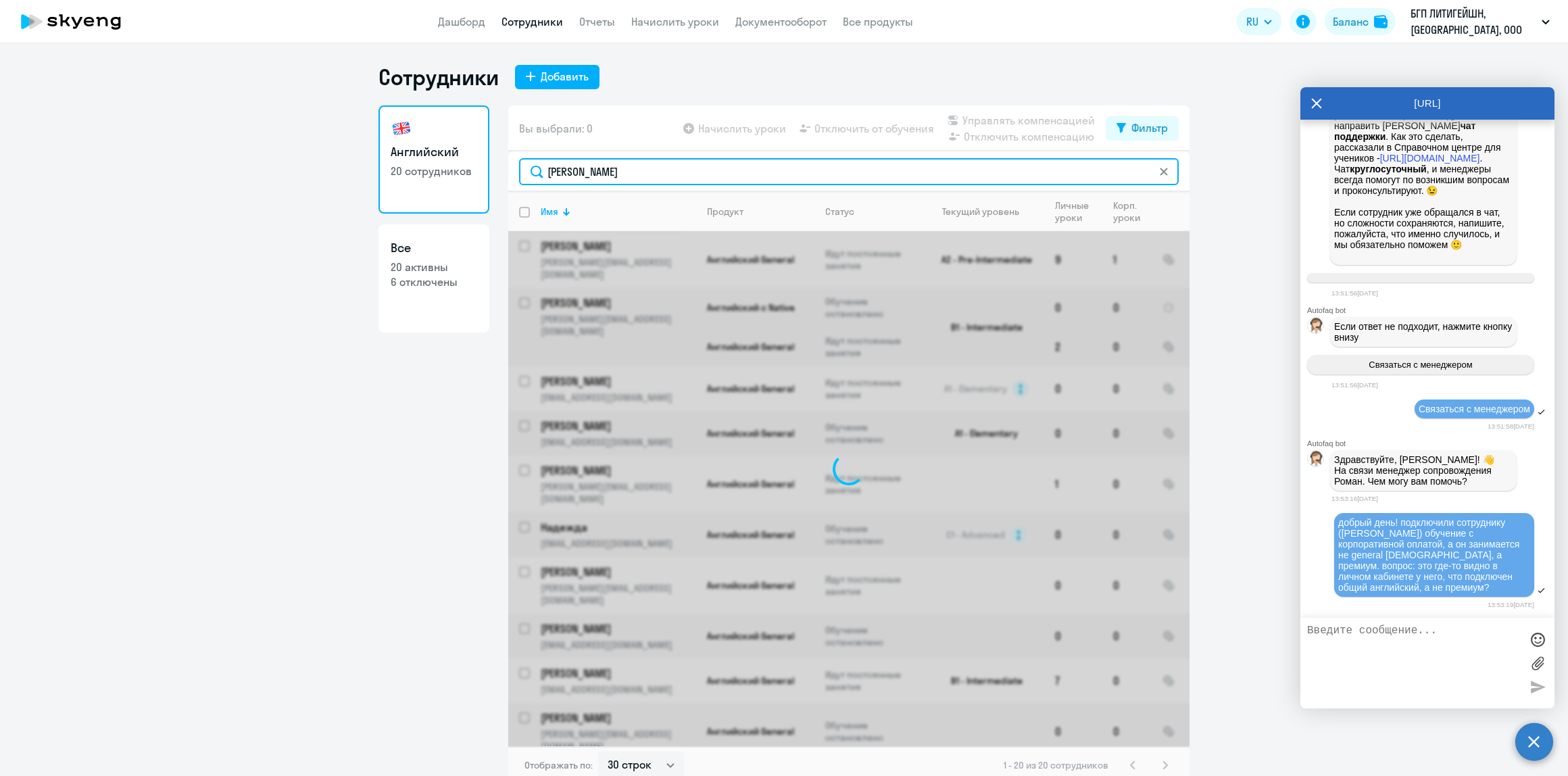
type input "[PERSON_NAME]"
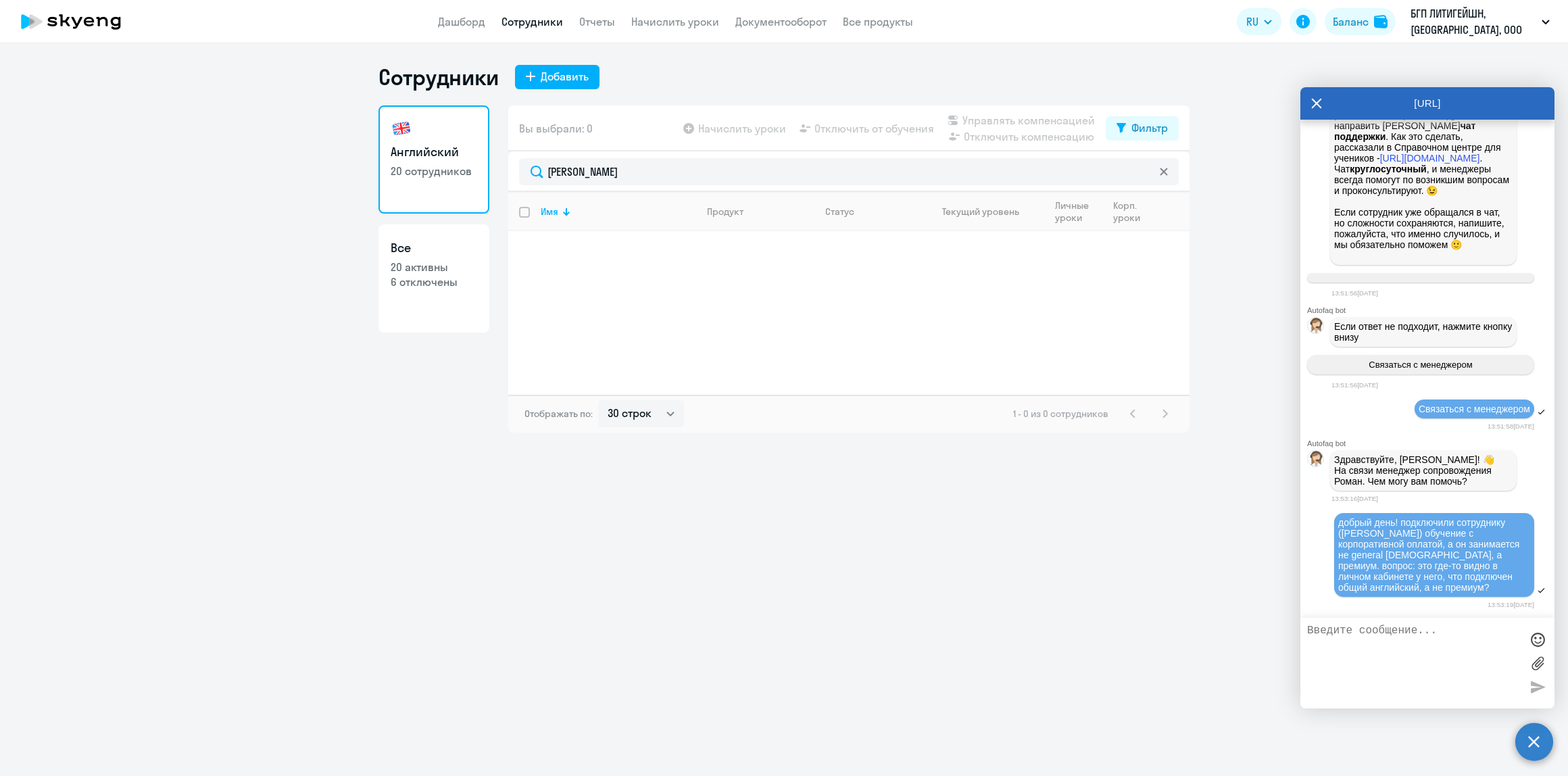
click at [410, 286] on p "6 отключены" at bounding box center [434, 282] width 87 height 15
select select "30"
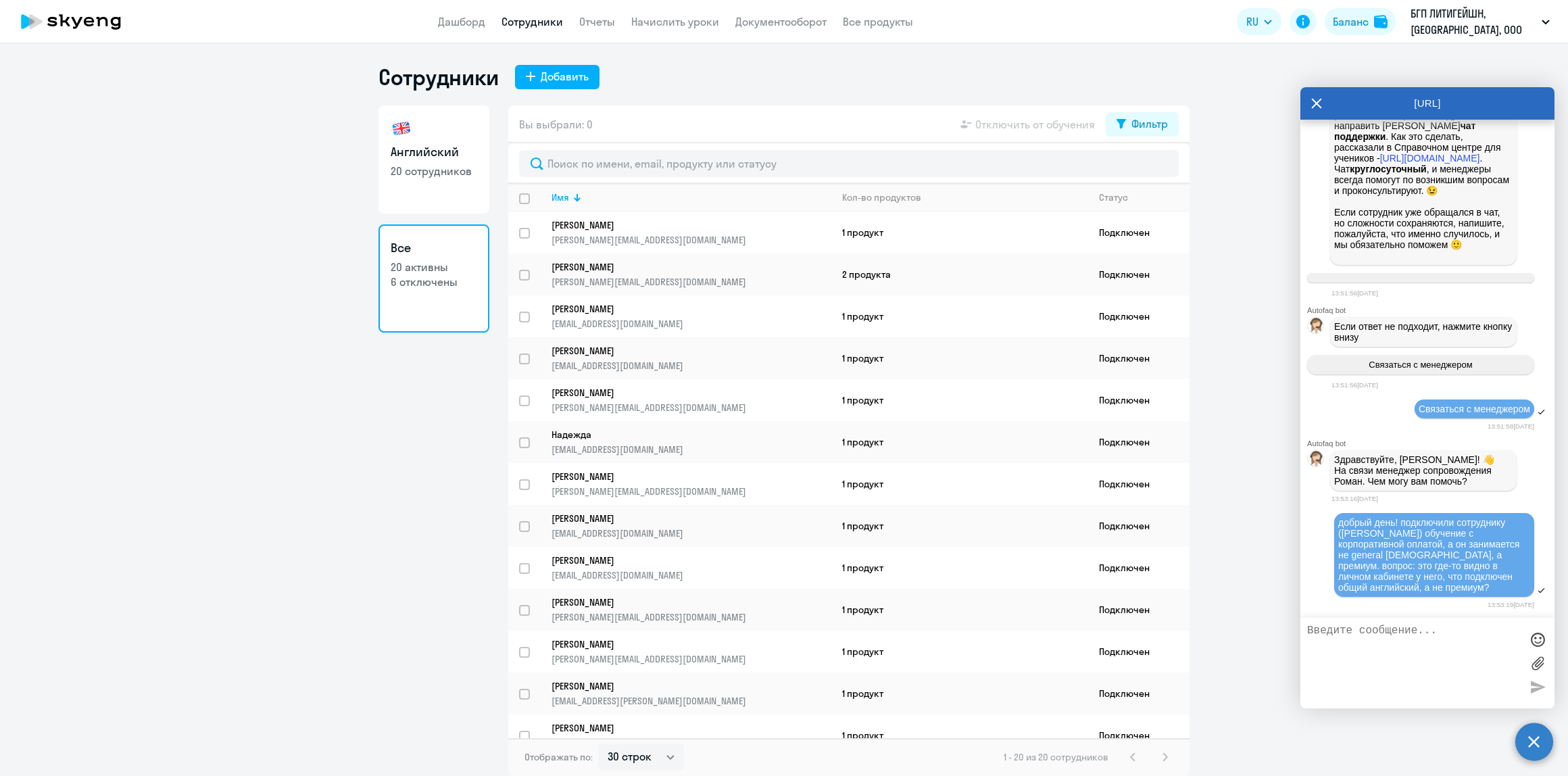
scroll to position [90, 0]
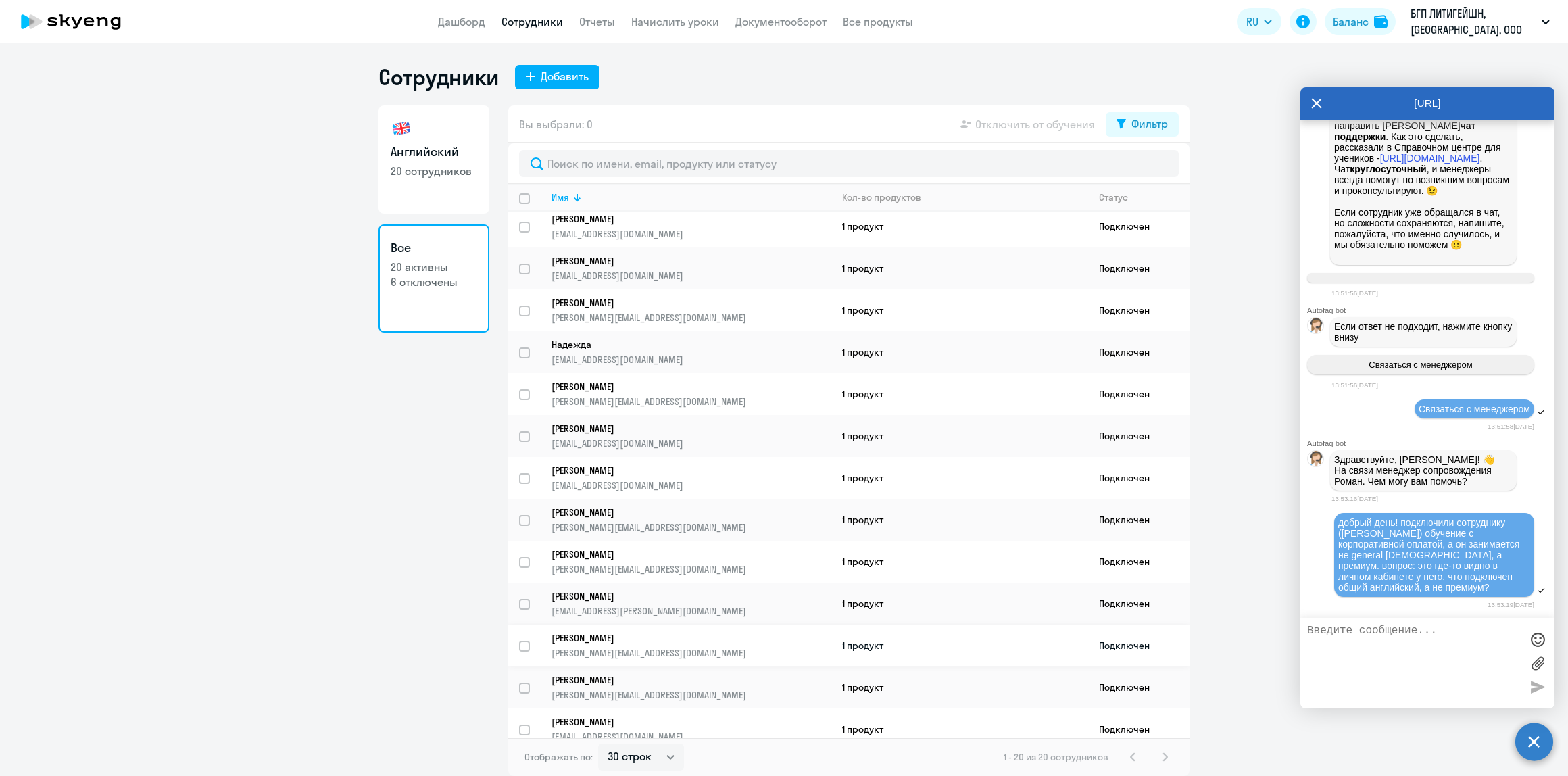
click at [692, 647] on p "[PERSON_NAME][EMAIL_ADDRESS][DOMAIN_NAME]" at bounding box center [690, 653] width 279 height 12
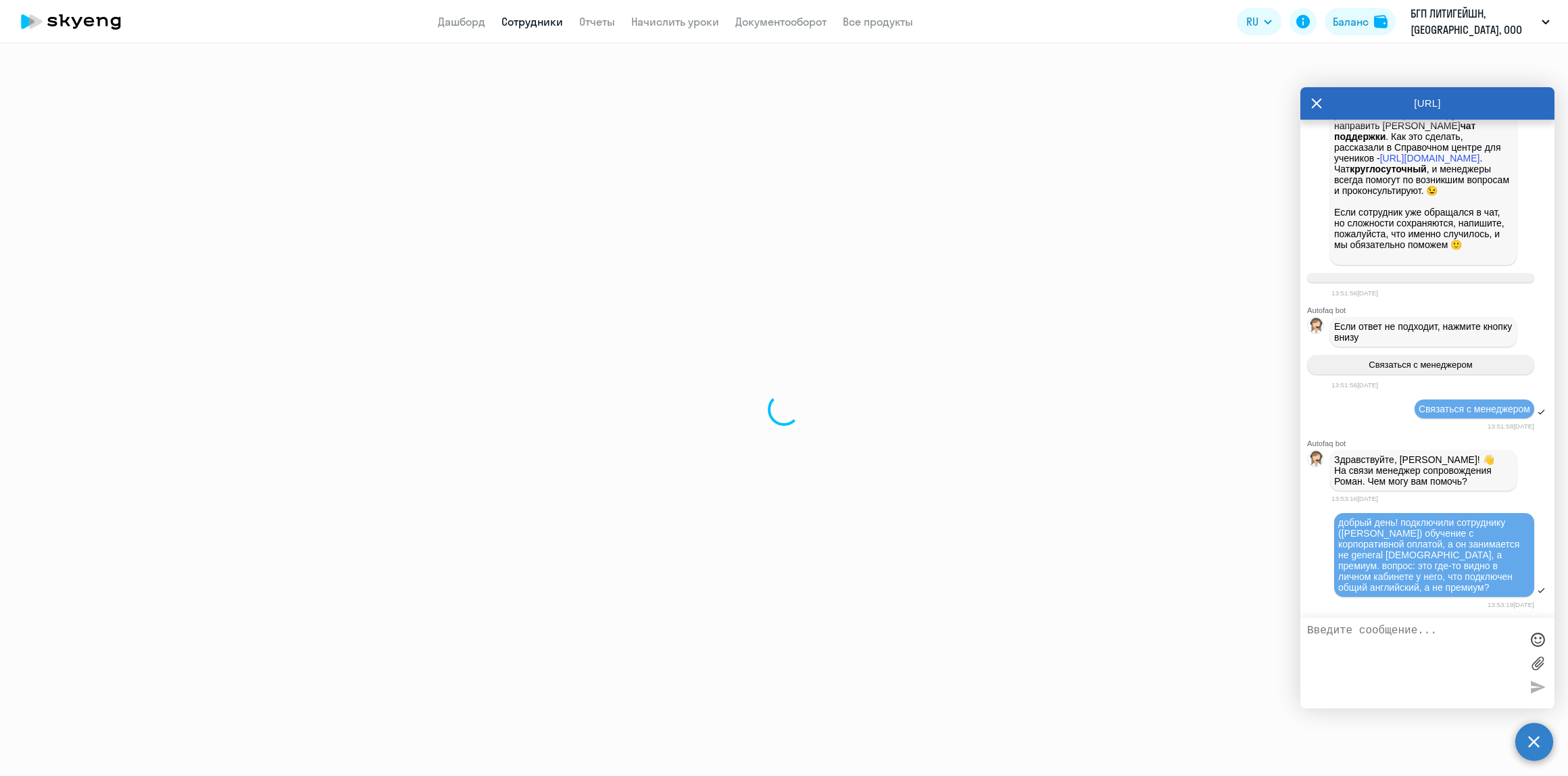
select select "english"
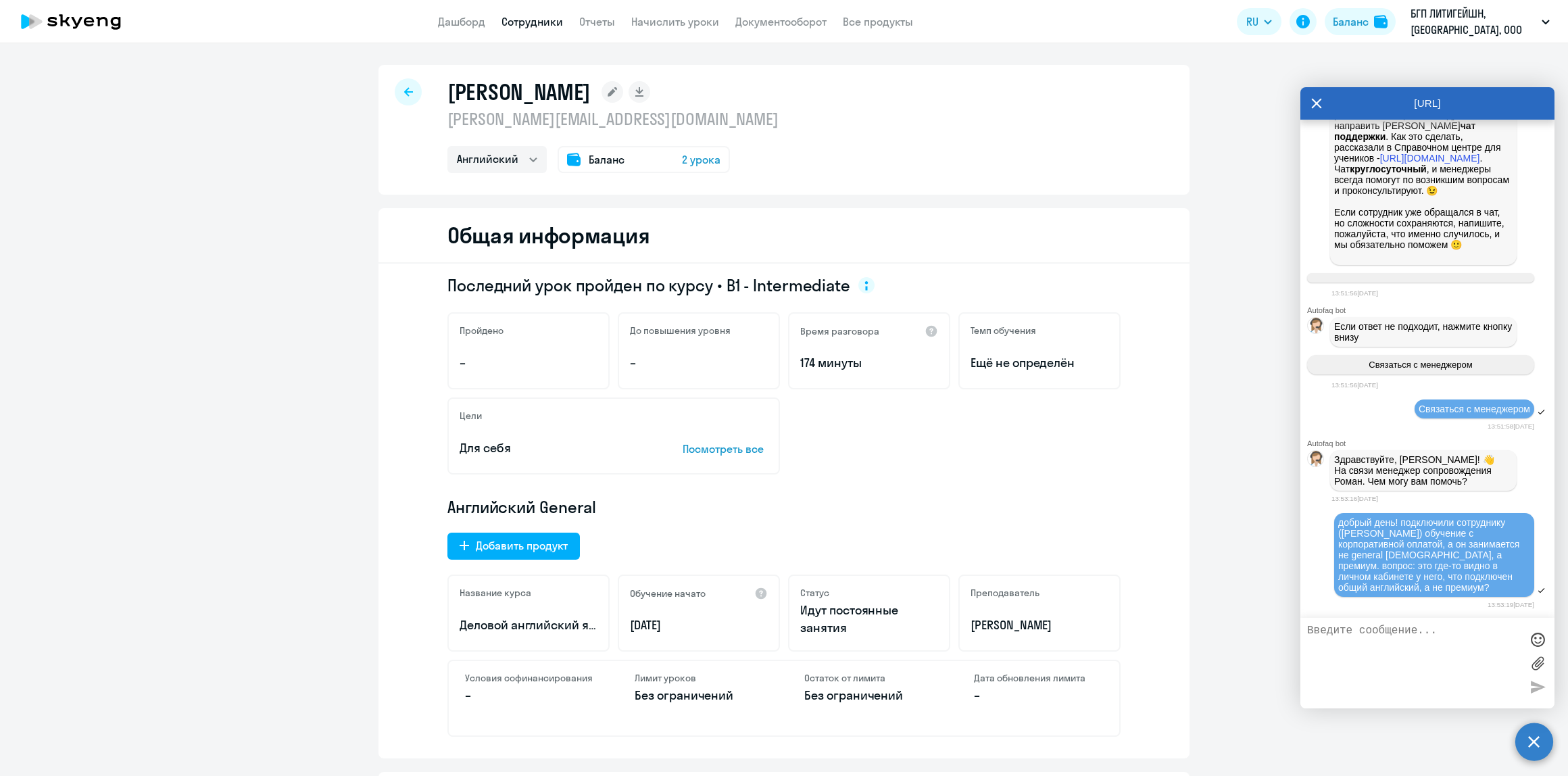
click at [684, 161] on span "2 урока" at bounding box center [700, 160] width 38 height 16
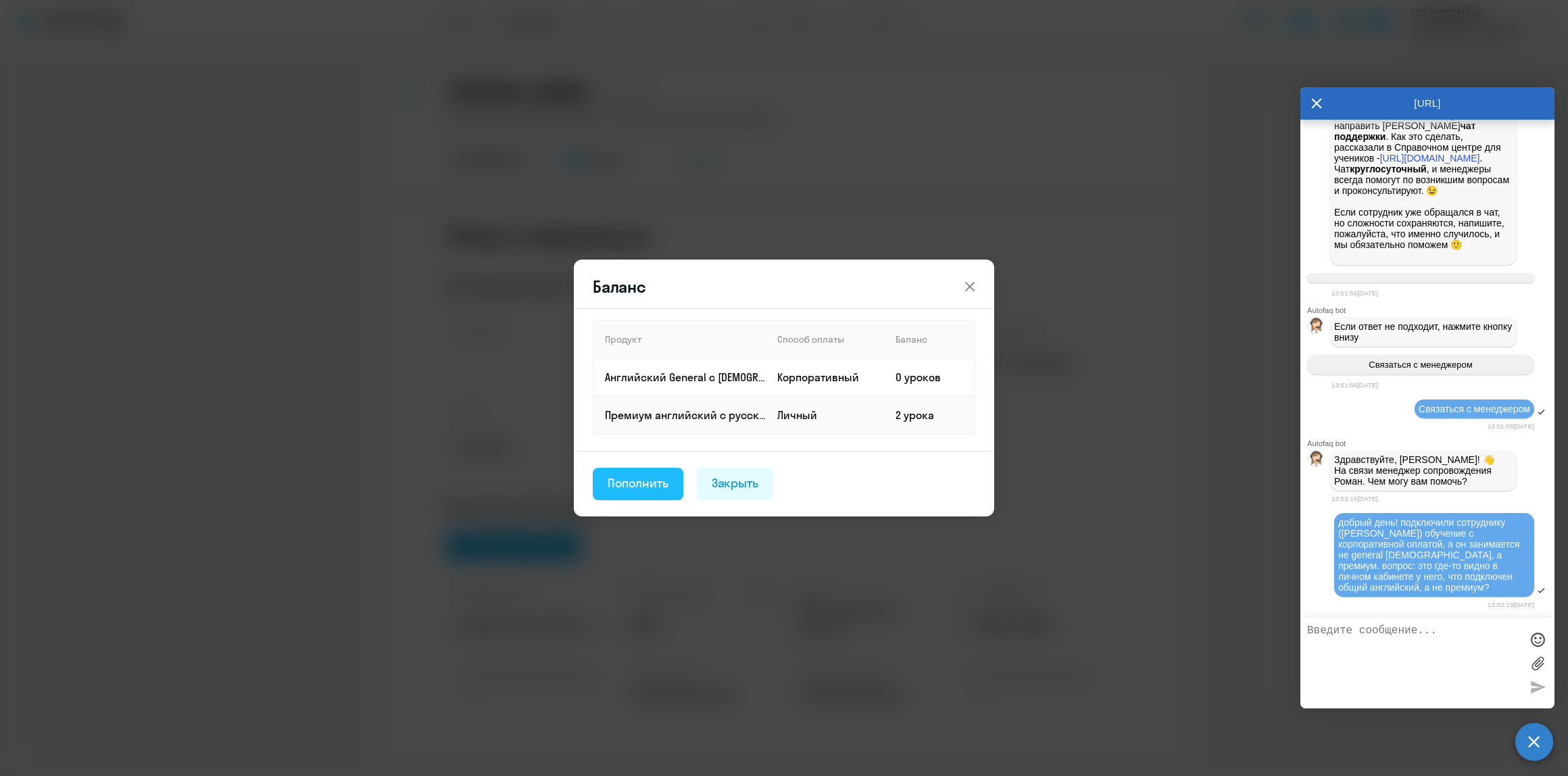
click at [638, 485] on div "Пополнить" at bounding box center [638, 484] width 61 height 18
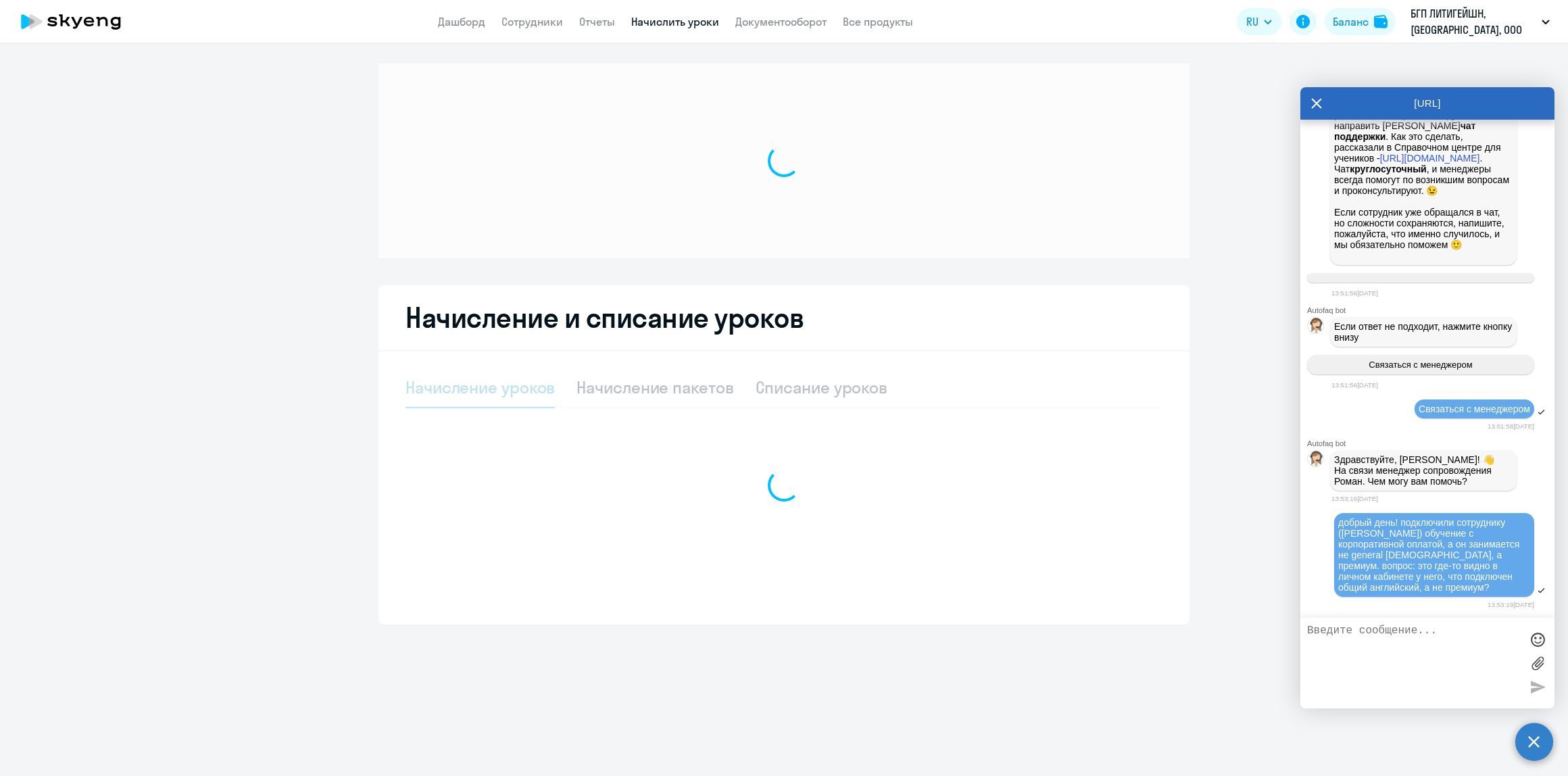
select select "10"
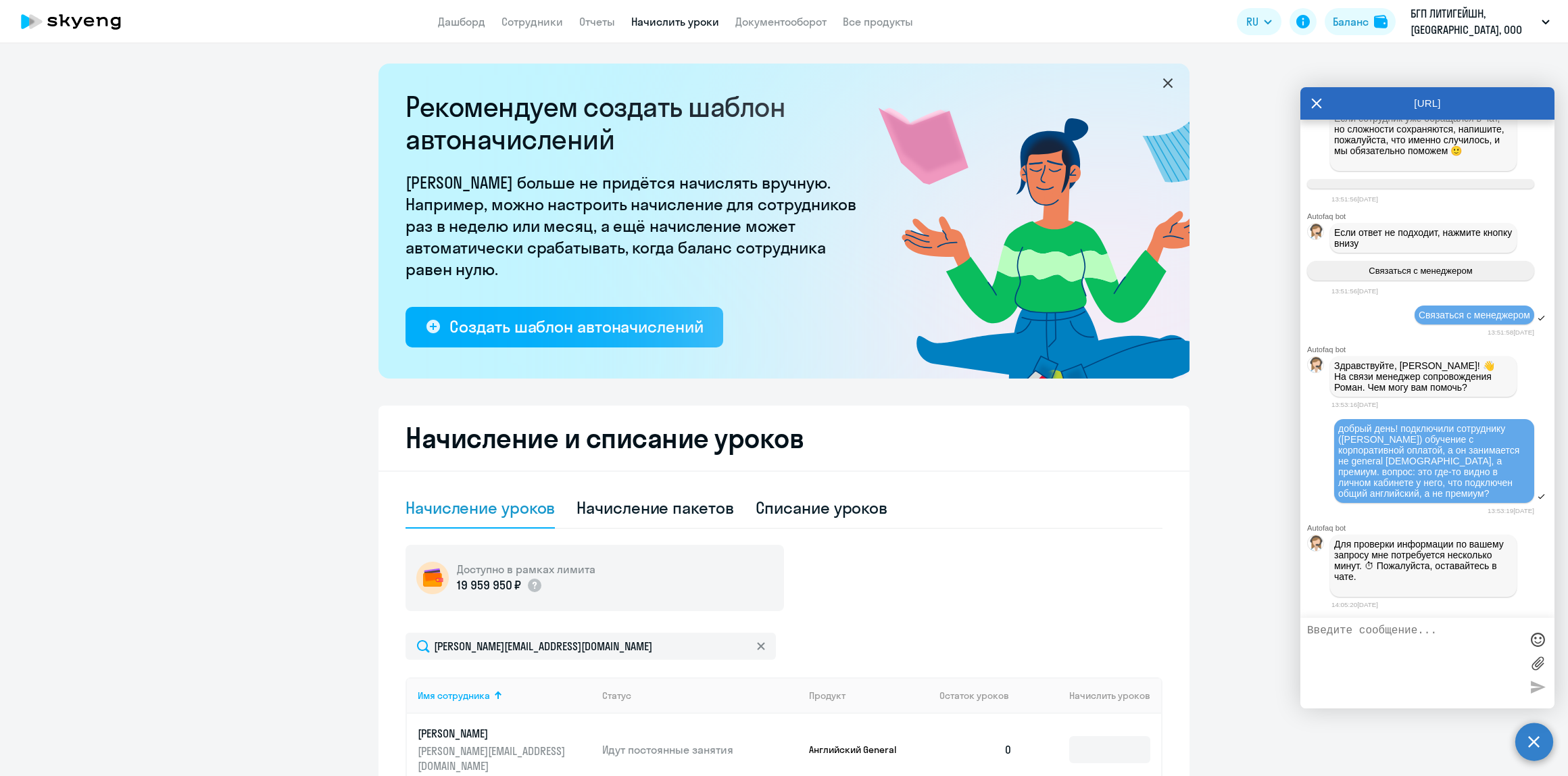
scroll to position [180, 0]
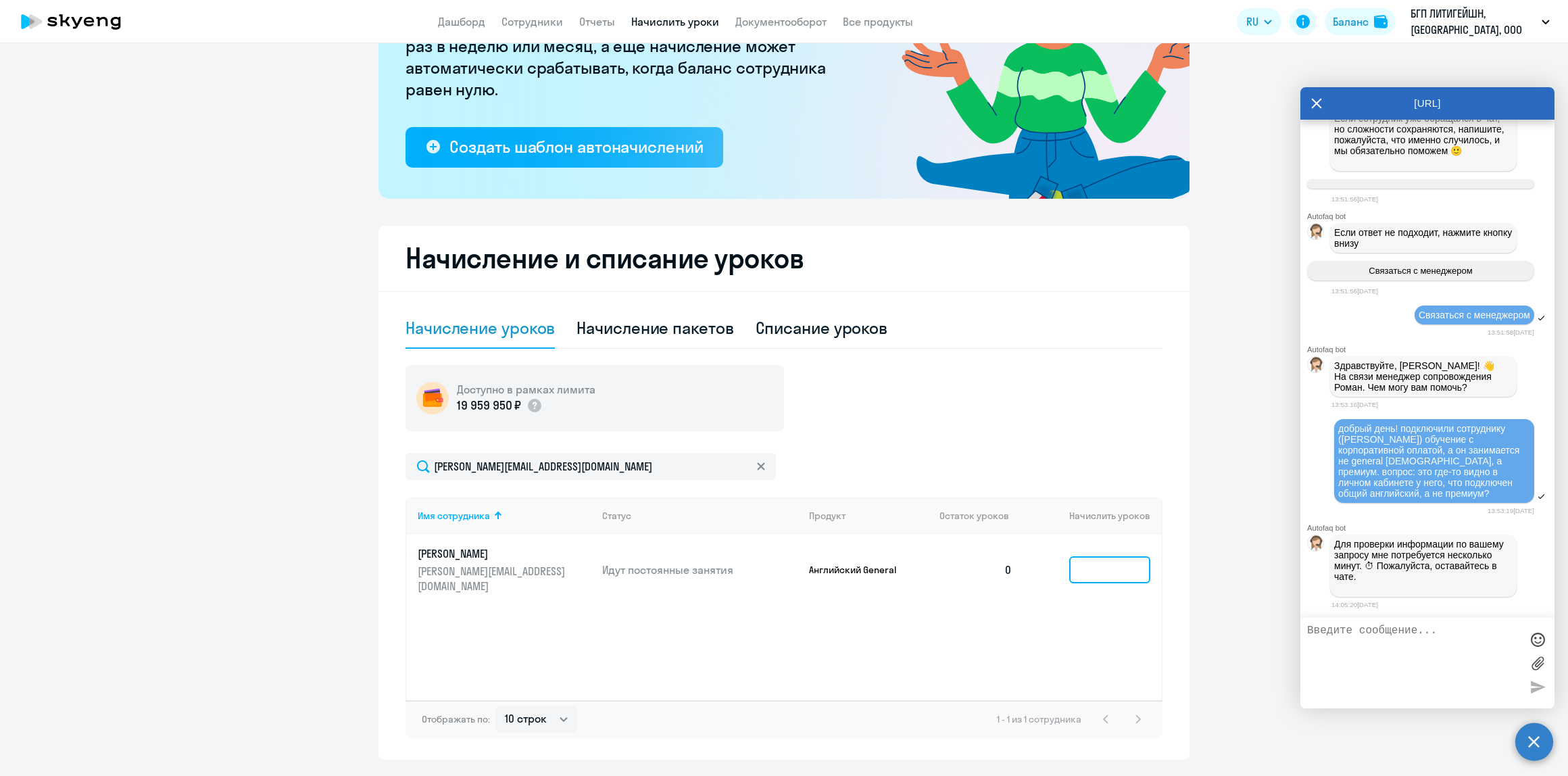
click at [1117, 561] on input at bounding box center [1110, 569] width 81 height 27
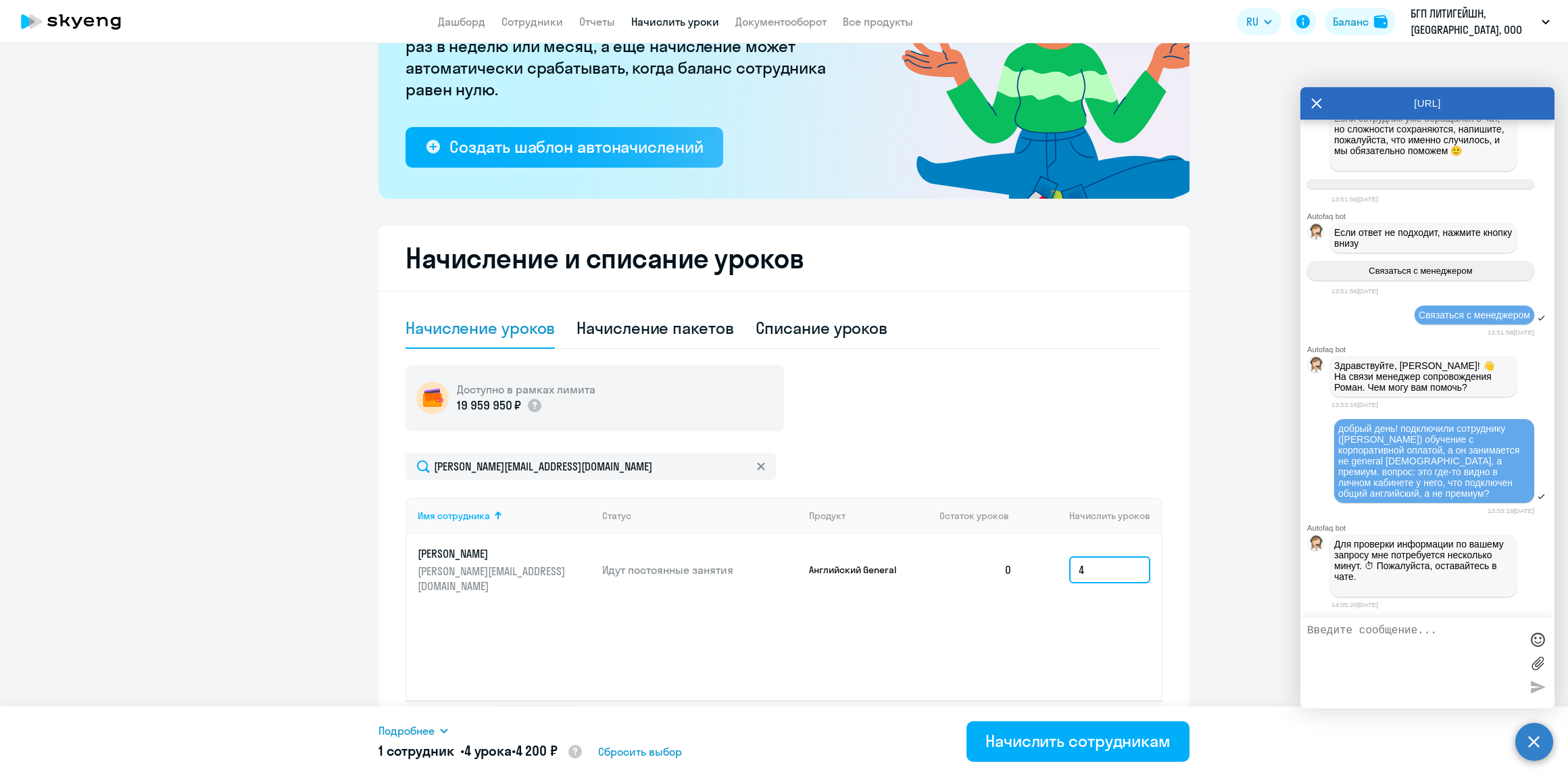
scroll to position [217, 0]
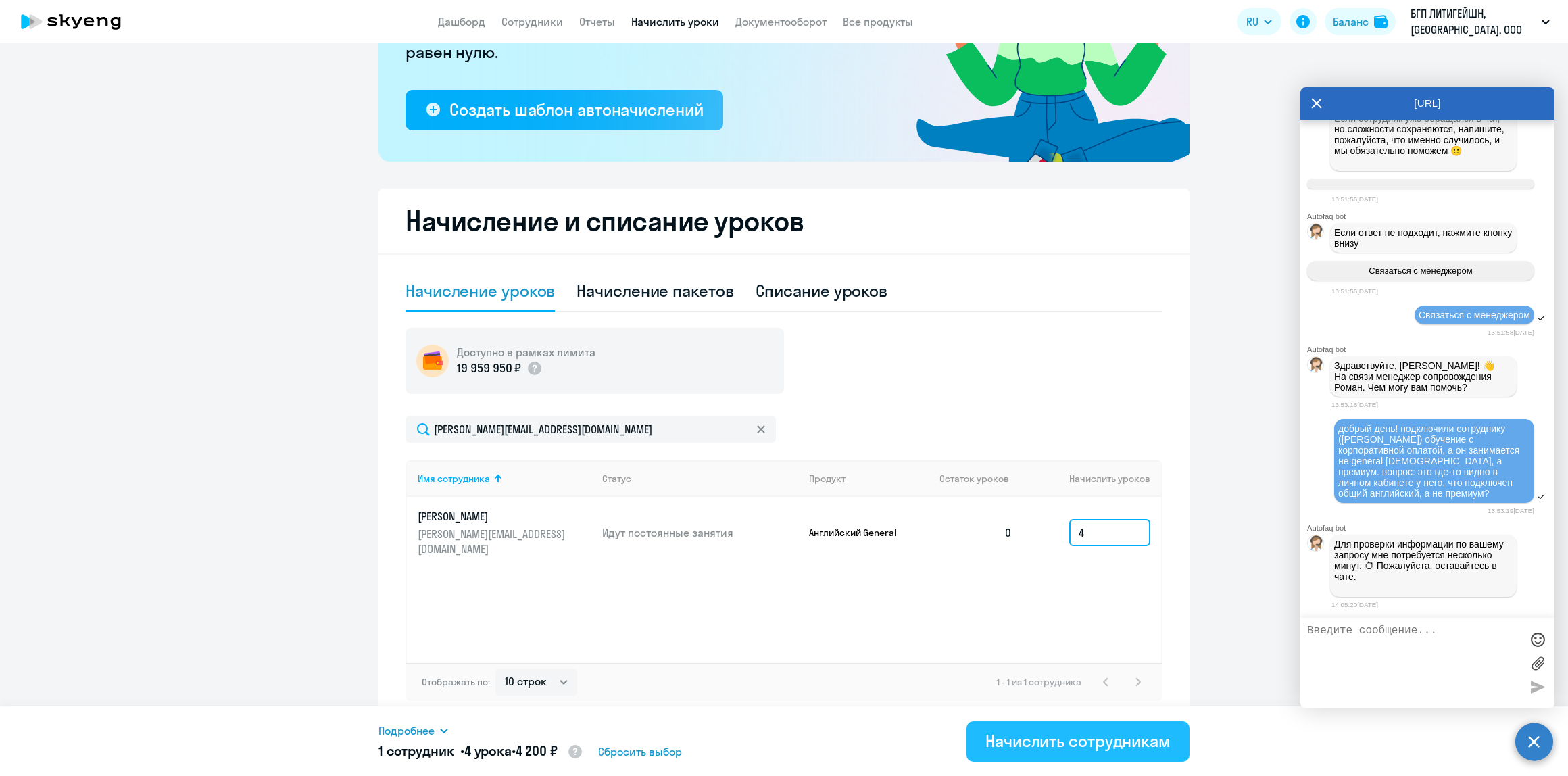
type input "4"
click at [1095, 748] on div "Начислить сотрудникам" at bounding box center [1078, 741] width 185 height 22
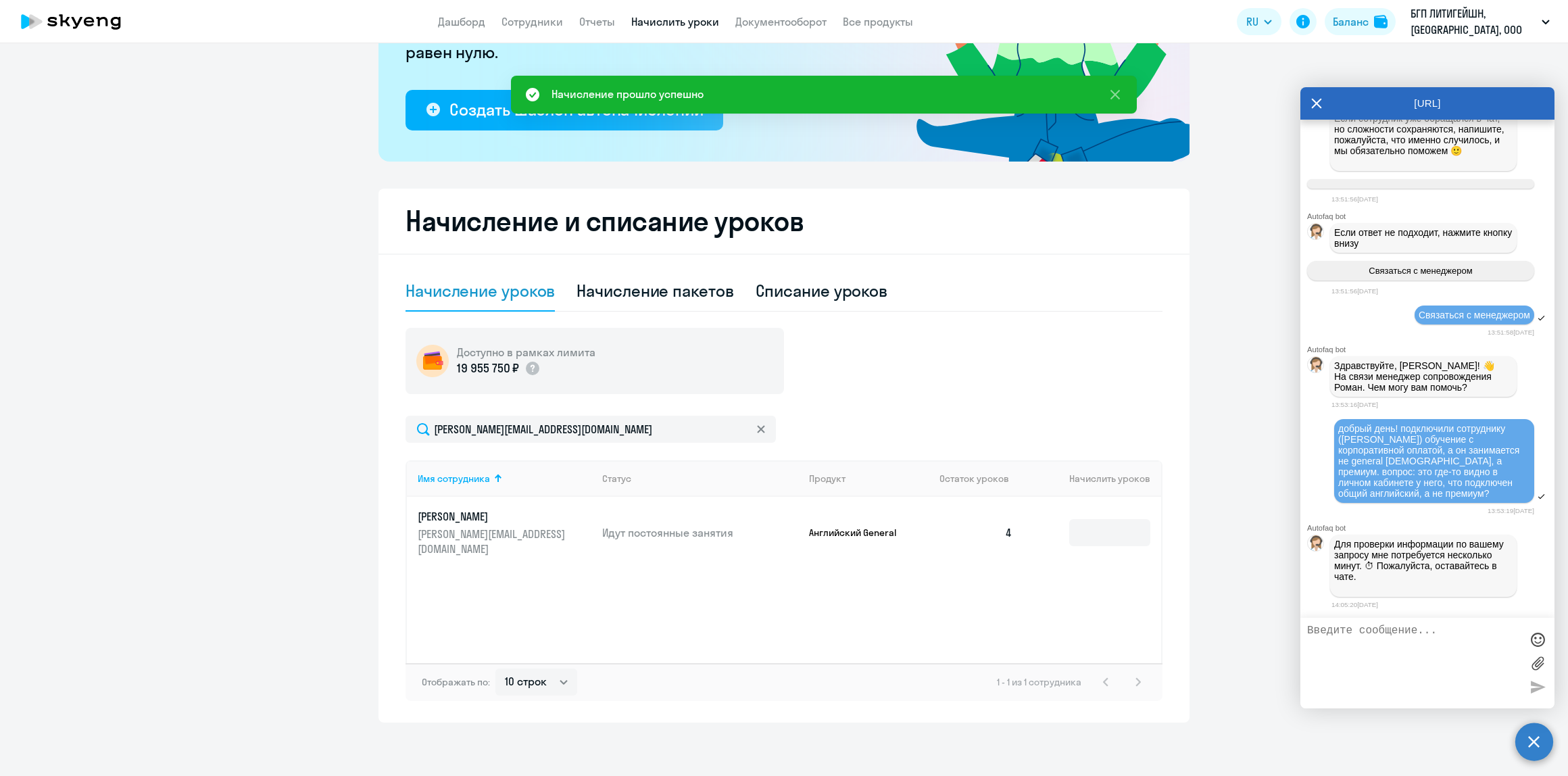
scroll to position [0, 0]
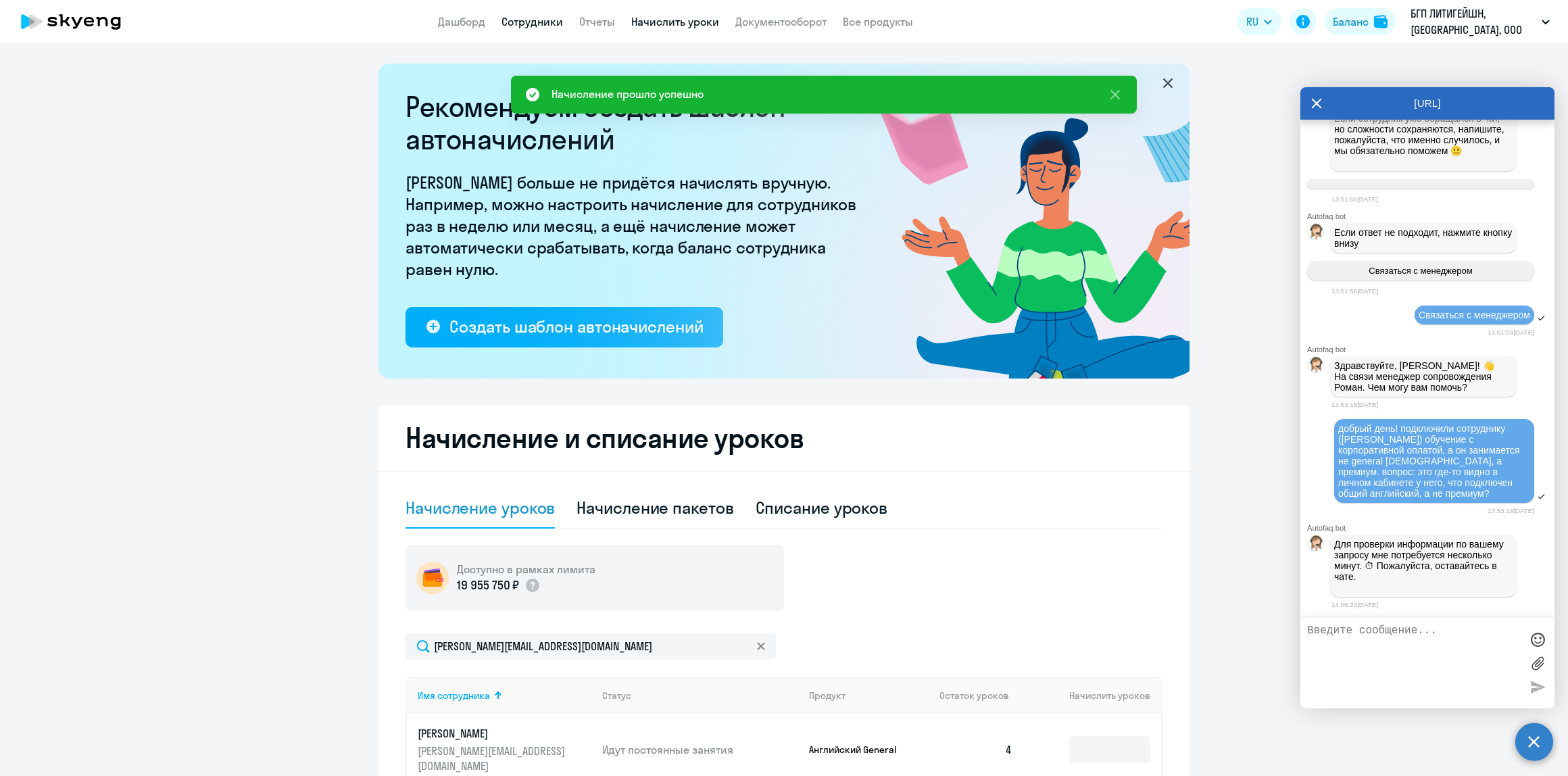
click at [522, 23] on link "Сотрудники" at bounding box center [532, 22] width 61 height 14
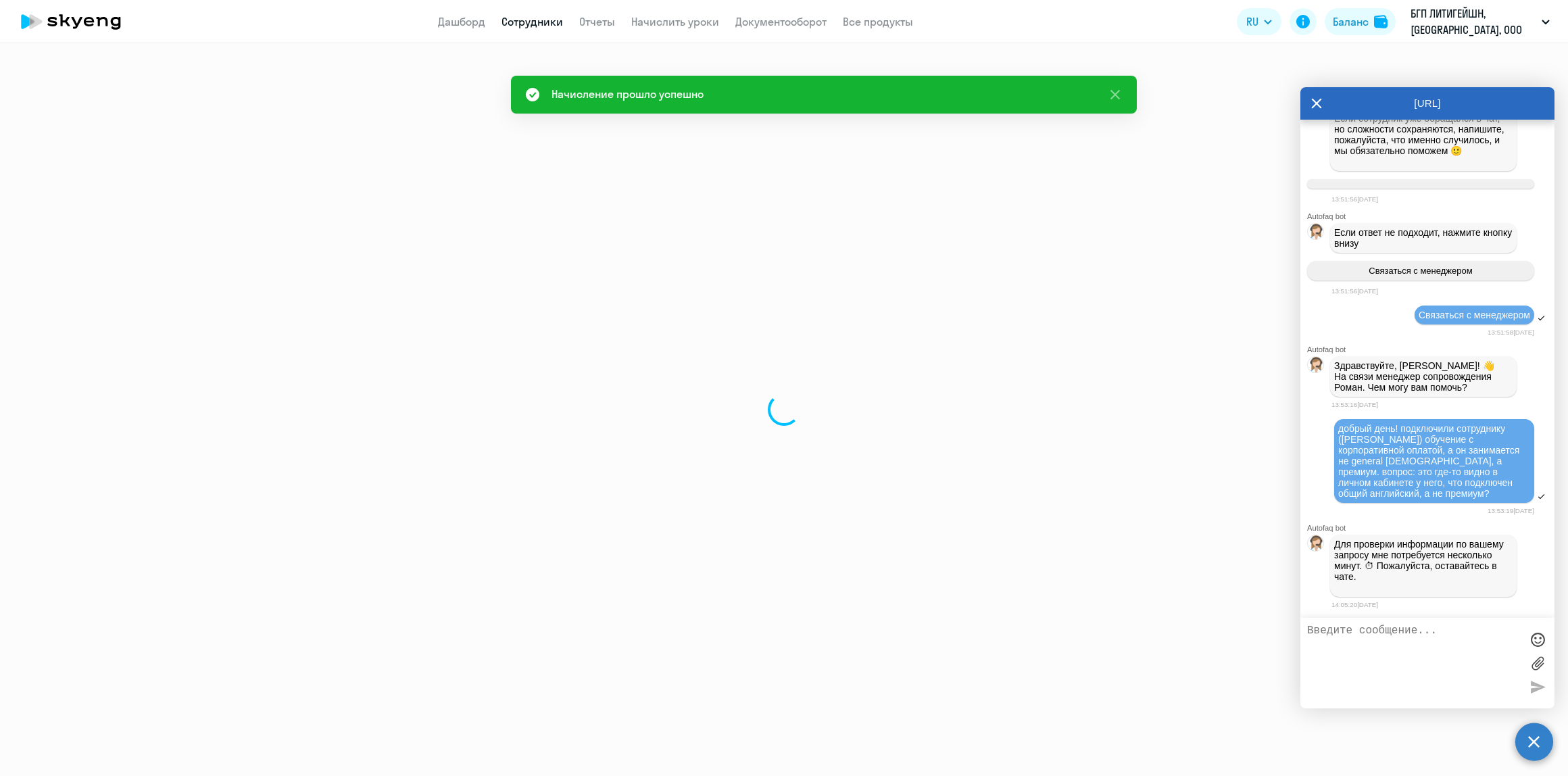
select select "30"
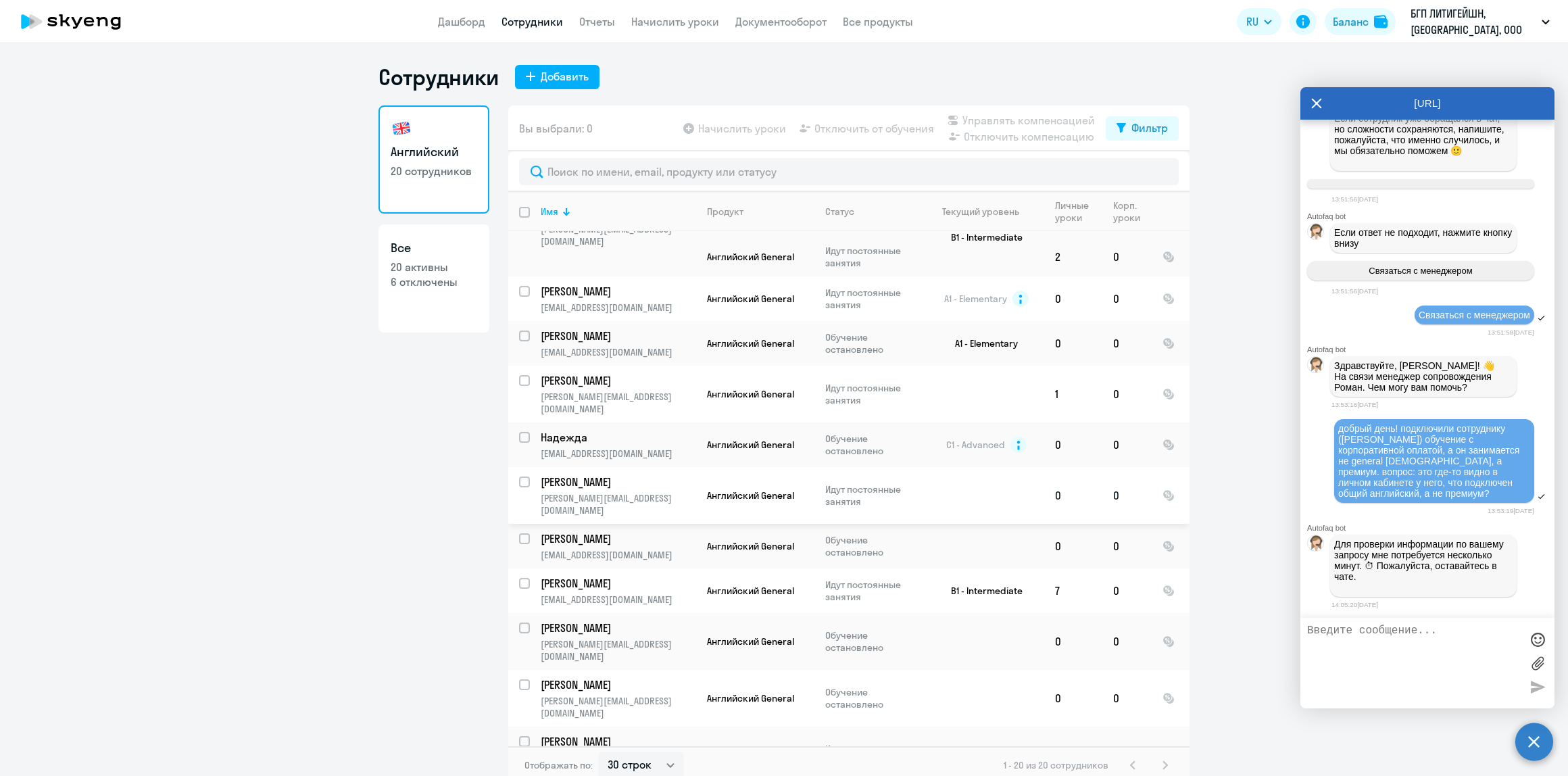
scroll to position [180, 0]
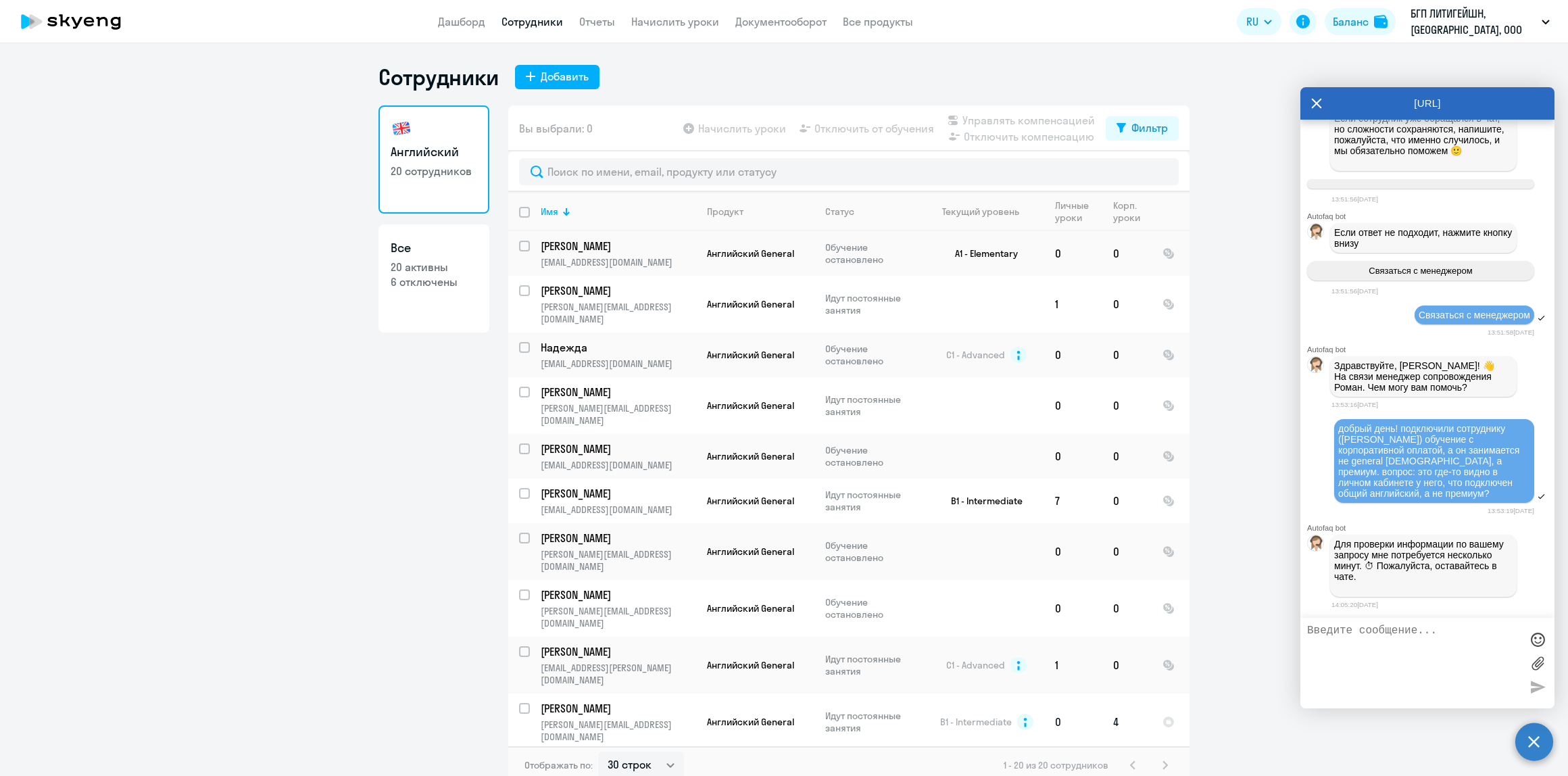
click at [637, 701] on p "[PERSON_NAME]" at bounding box center [617, 708] width 153 height 15
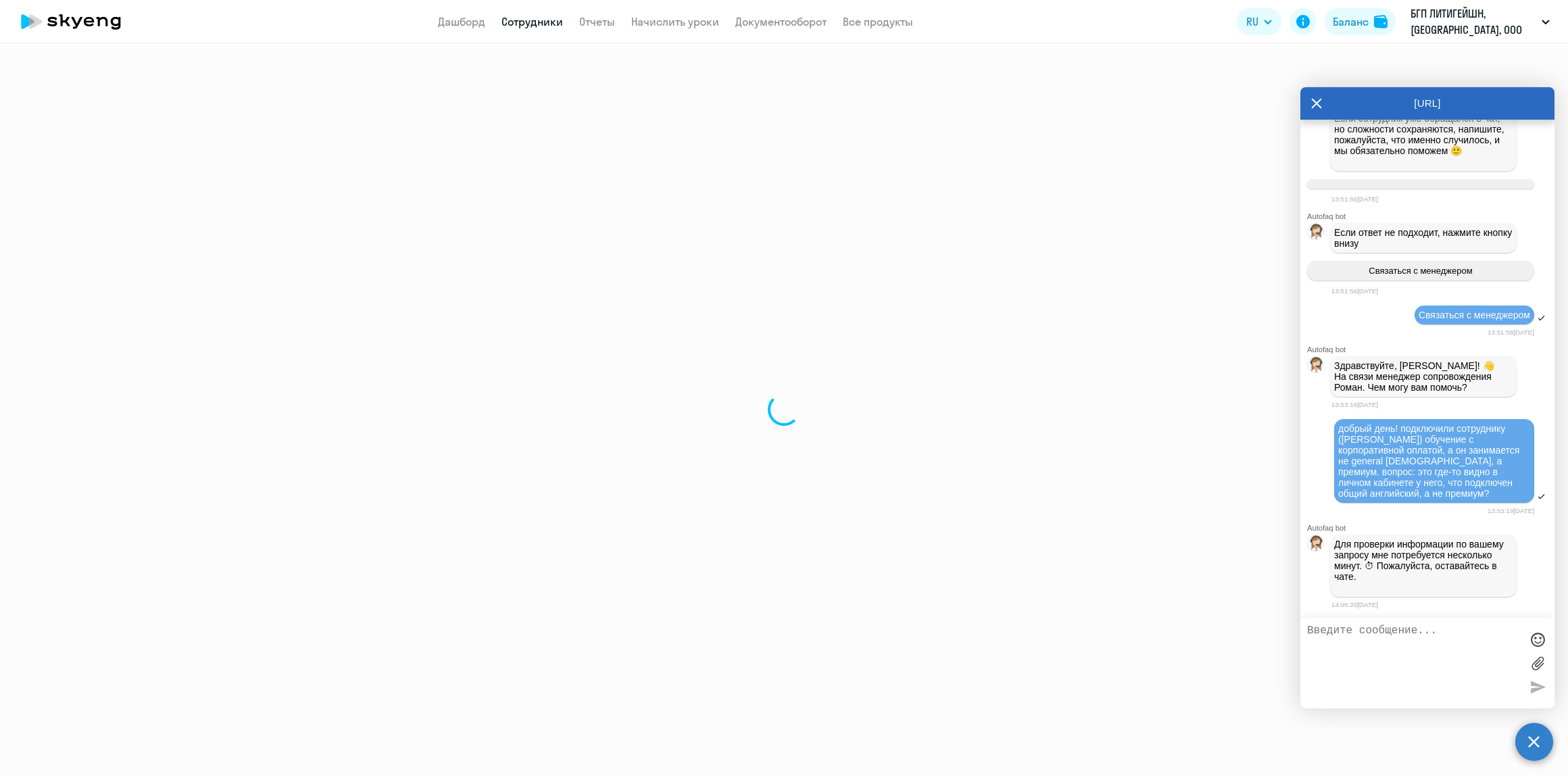
select select "english"
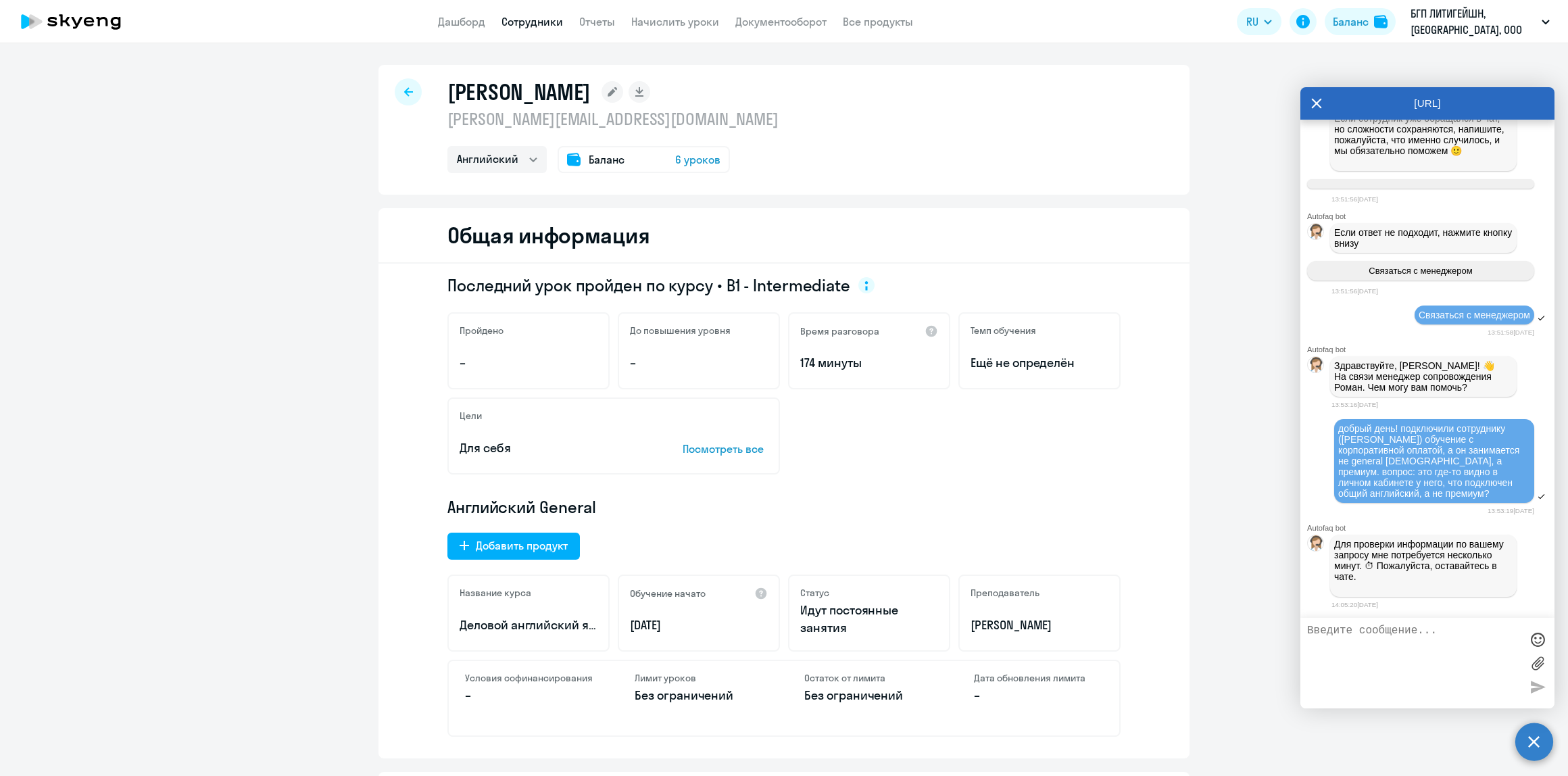
click at [686, 164] on span "6 уроков" at bounding box center [698, 160] width 45 height 16
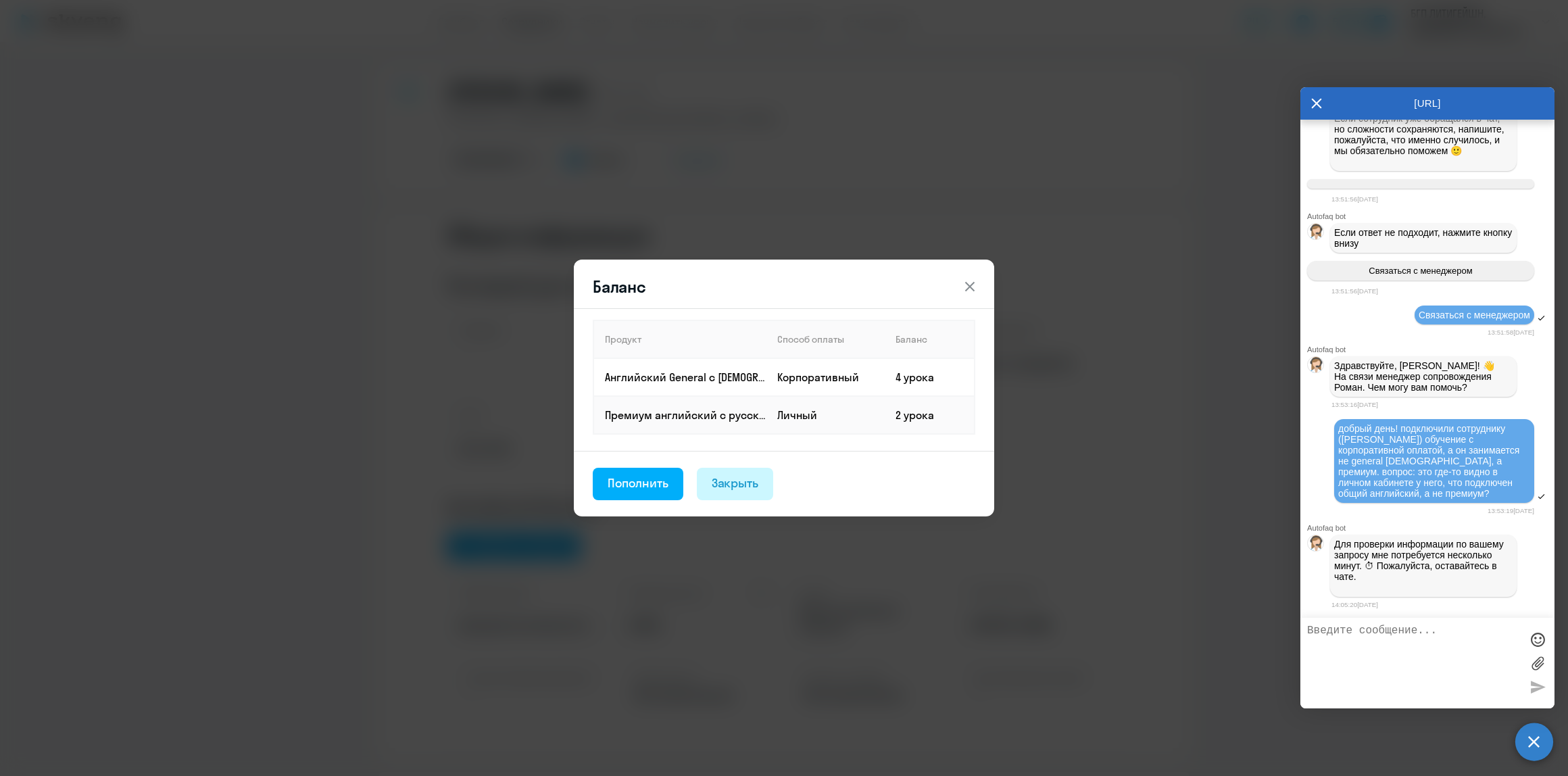
click at [727, 477] on div "Закрыть" at bounding box center [736, 484] width 47 height 18
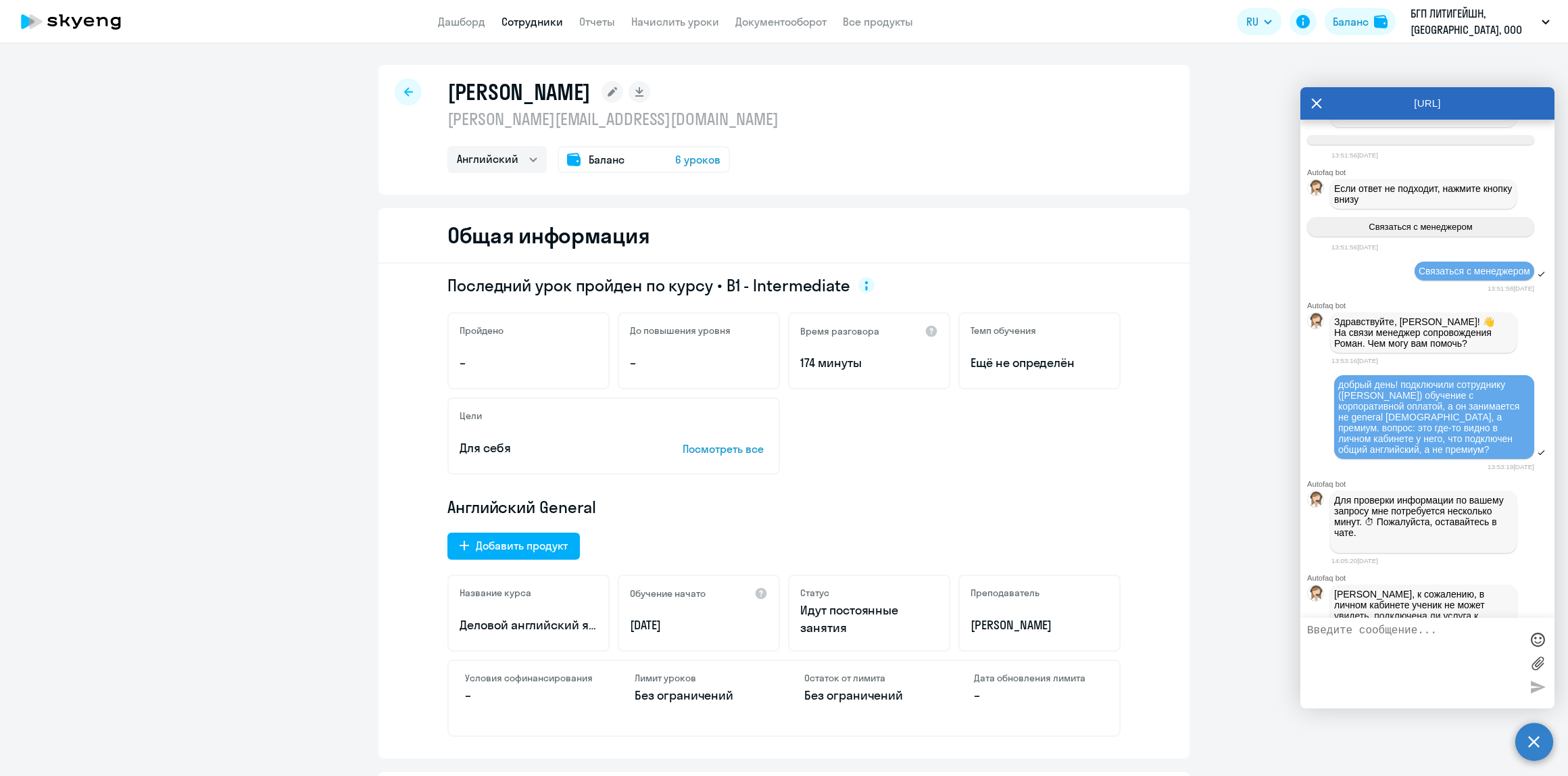
scroll to position [947, 0]
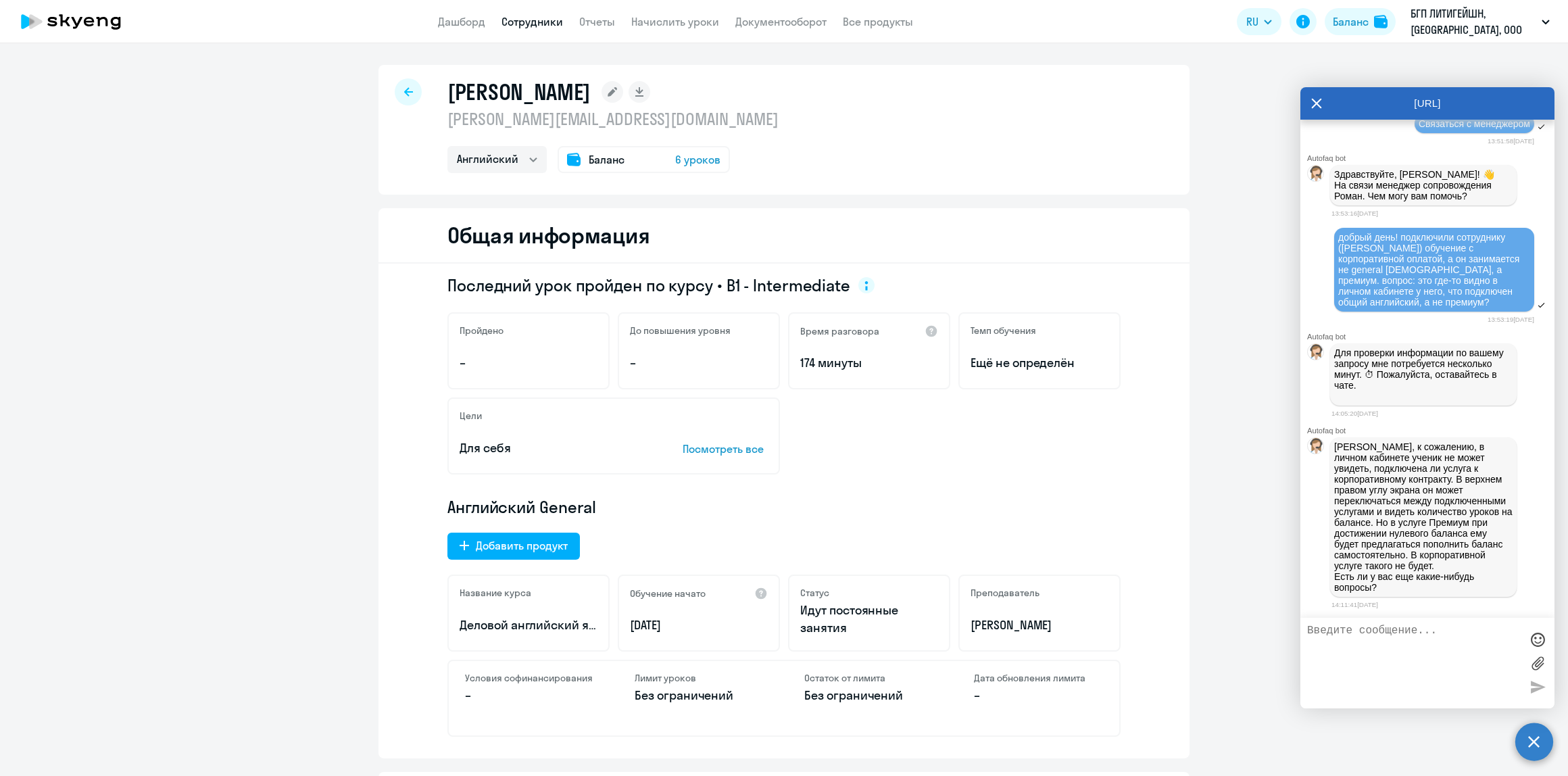
click at [1505, 413] on div "14:05:20[DATE]" at bounding box center [1443, 413] width 223 height 13
click at [1393, 659] on textarea at bounding box center [1413, 663] width 214 height 77
type textarea "поняла, спасибо!"
